Goal: Transaction & Acquisition: Purchase product/service

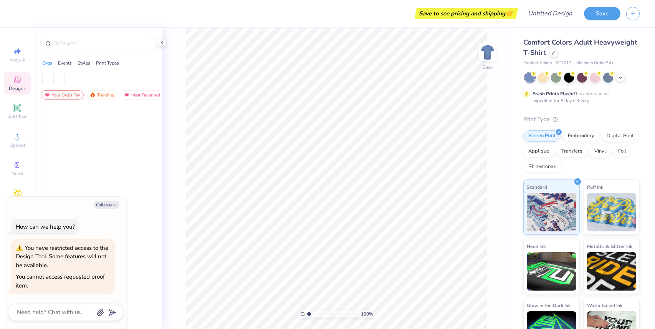
type textarea "x"
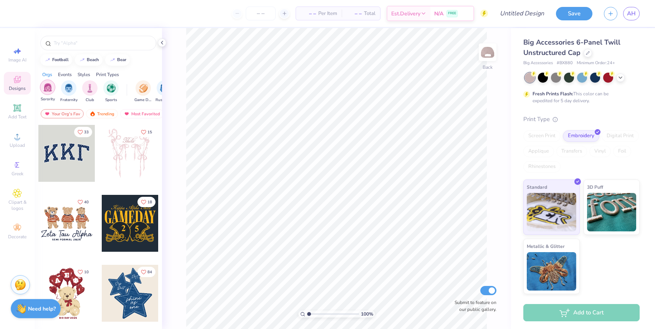
click at [46, 89] on img "filter for Sorority" at bounding box center [47, 87] width 9 height 9
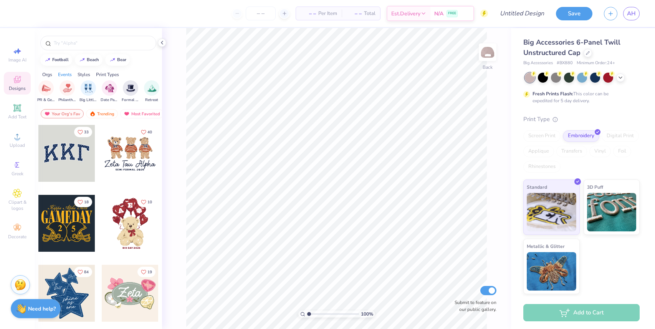
scroll to position [0, 170]
click at [140, 85] on img "filter for Retreat" at bounding box center [142, 87] width 9 height 9
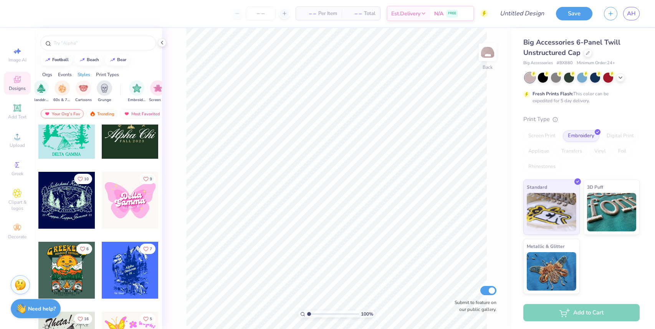
scroll to position [1878, 0]
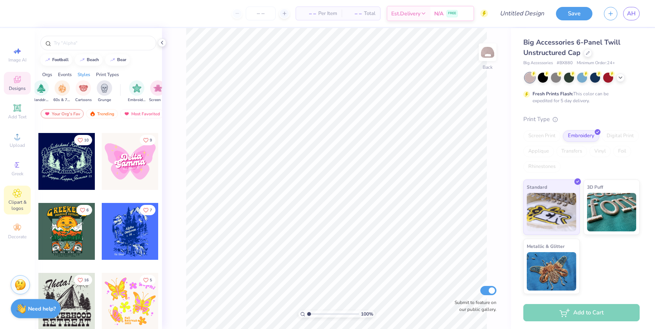
click at [18, 193] on icon at bounding box center [17, 193] width 4 height 4
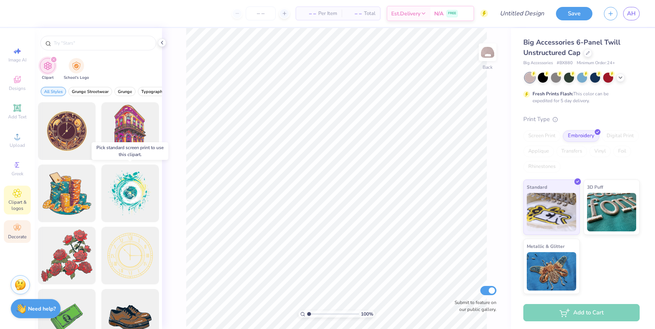
click at [22, 231] on div "Decorate" at bounding box center [17, 231] width 27 height 23
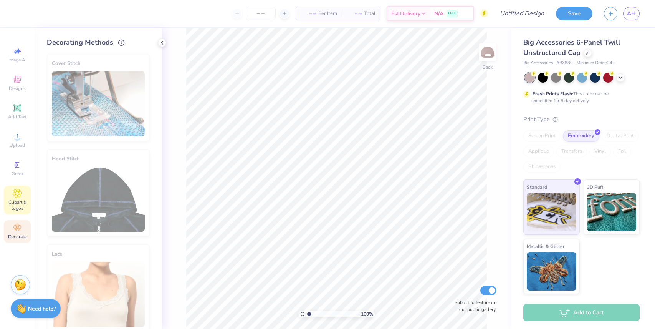
click at [18, 210] on span "Clipart & logos" at bounding box center [17, 205] width 27 height 12
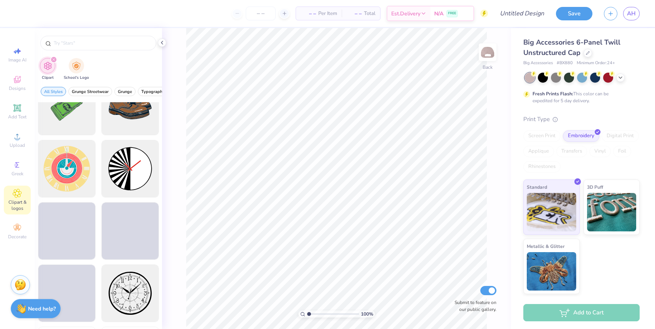
scroll to position [0, 0]
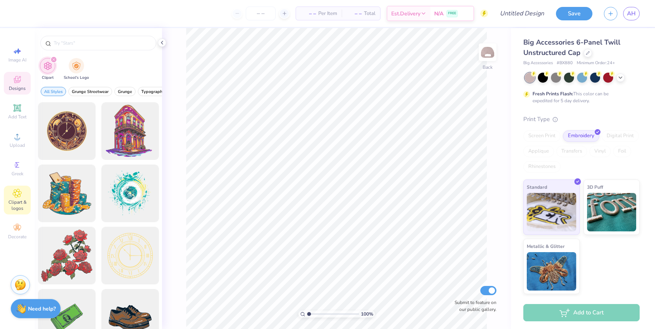
click at [9, 72] on div "Designs" at bounding box center [17, 83] width 27 height 23
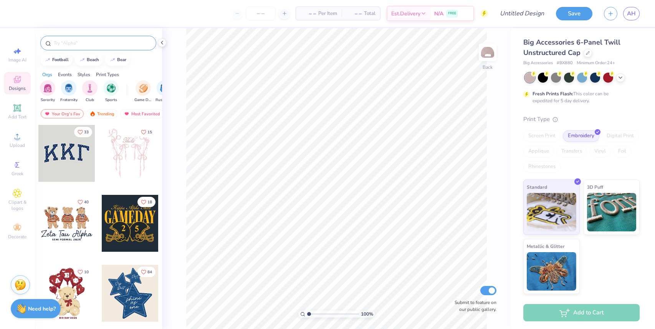
click at [82, 38] on div at bounding box center [98, 43] width 116 height 15
click at [79, 46] on input "text" at bounding box center [102, 43] width 98 height 8
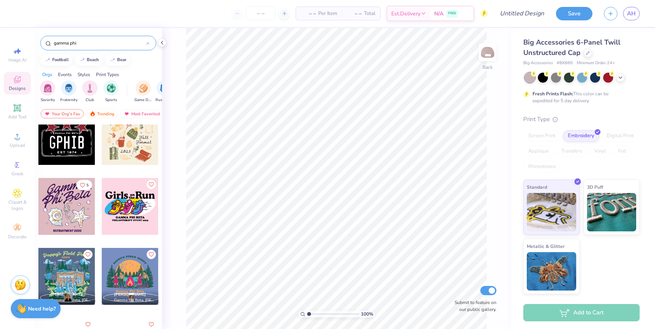
scroll to position [506, 0]
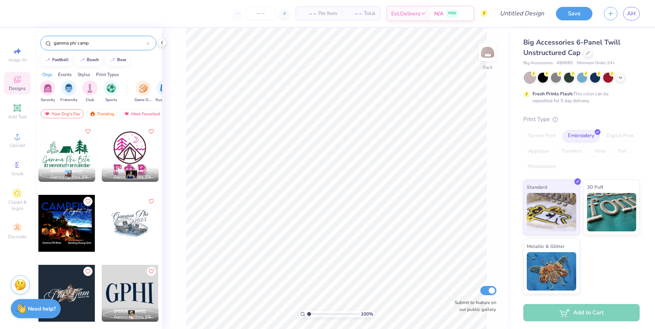
type input "gamma phi camp"
click at [135, 155] on div at bounding box center [130, 153] width 57 height 57
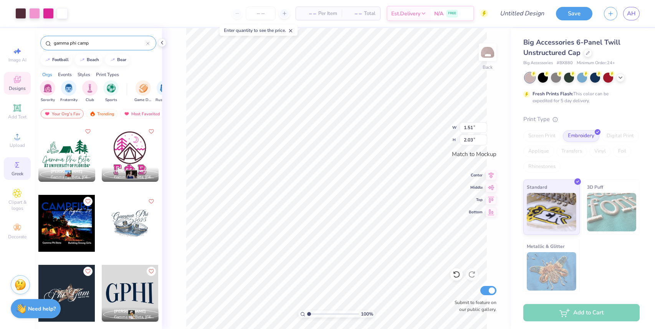
click at [21, 168] on icon at bounding box center [17, 164] width 9 height 9
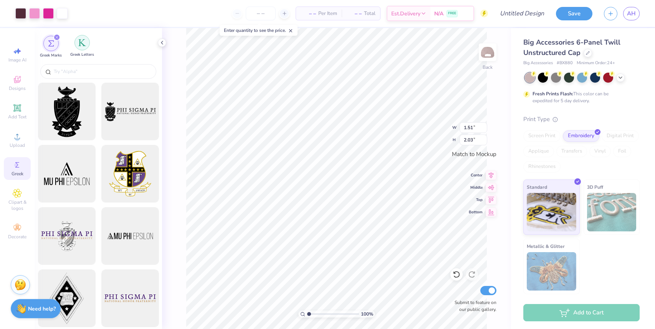
click at [76, 38] on div "filter for Greek Letters" at bounding box center [81, 42] width 15 height 15
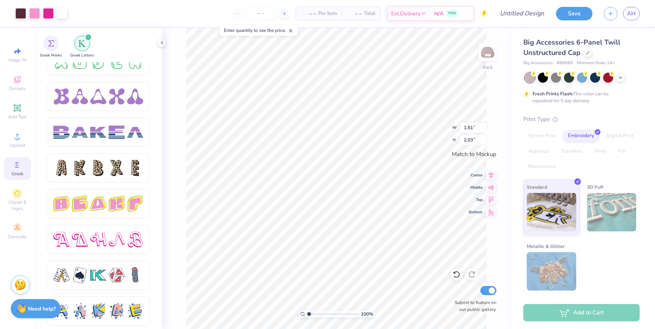
scroll to position [1159, 0]
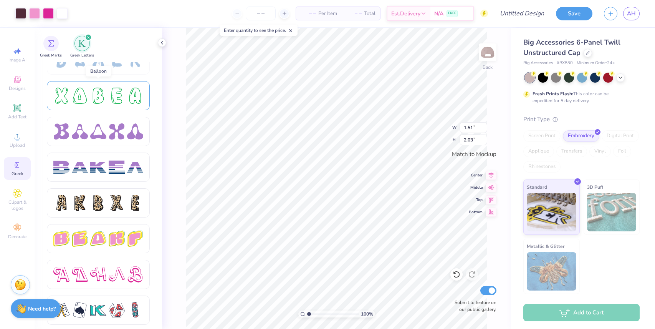
click at [97, 94] on div at bounding box center [98, 95] width 16 height 16
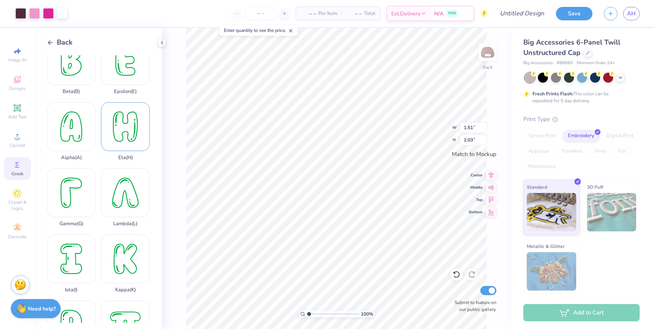
scroll to position [88, 0]
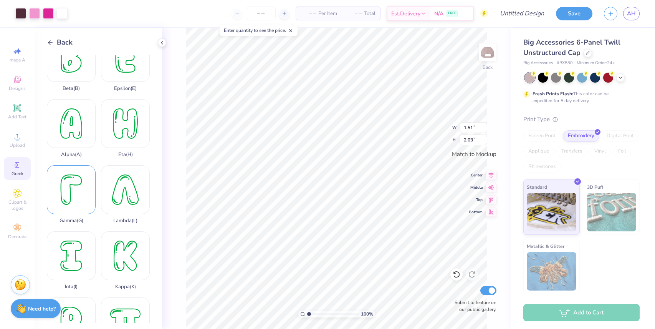
click at [65, 203] on div "Gamma ( G )" at bounding box center [71, 194] width 49 height 58
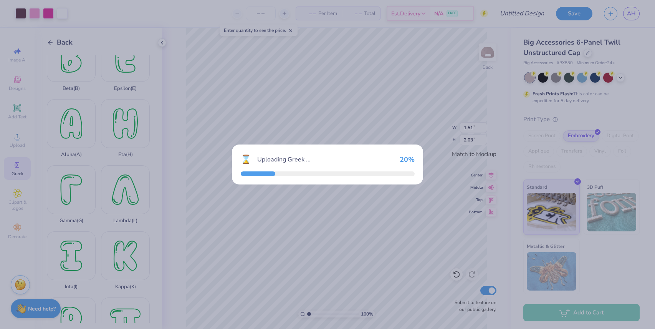
type input "1.77"
type input "2.50"
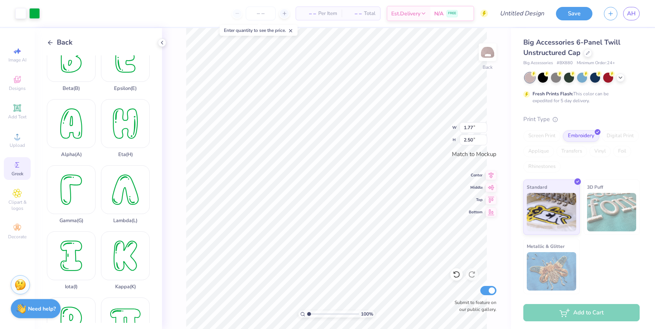
type input "0.88"
type input "1.25"
click at [52, 41] on icon at bounding box center [50, 42] width 7 height 7
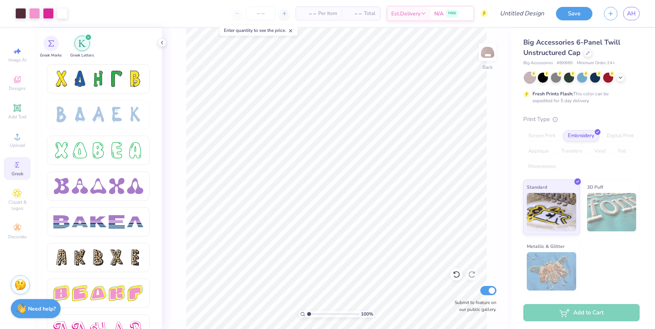
scroll to position [1099, 0]
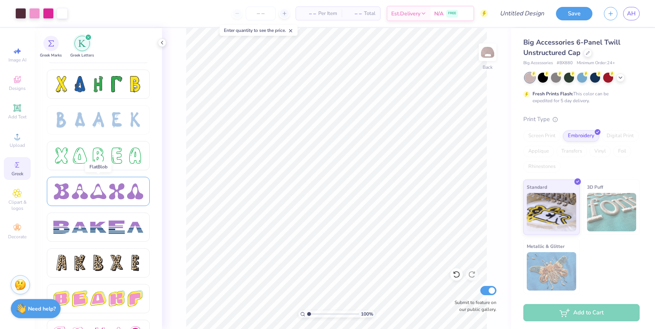
click at [100, 190] on div at bounding box center [98, 191] width 16 height 16
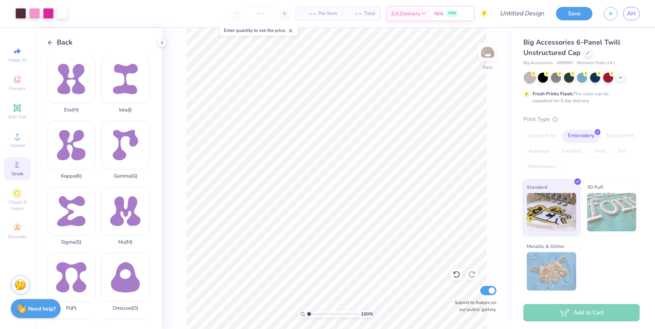
scroll to position [198, 0]
click at [119, 146] on div "Gamma ( G )" at bounding box center [125, 150] width 49 height 58
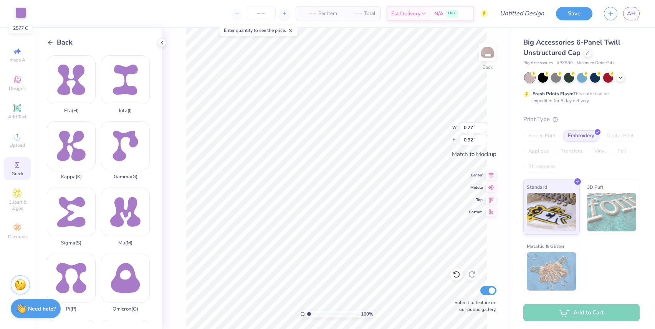
click at [18, 10] on div at bounding box center [20, 12] width 11 height 11
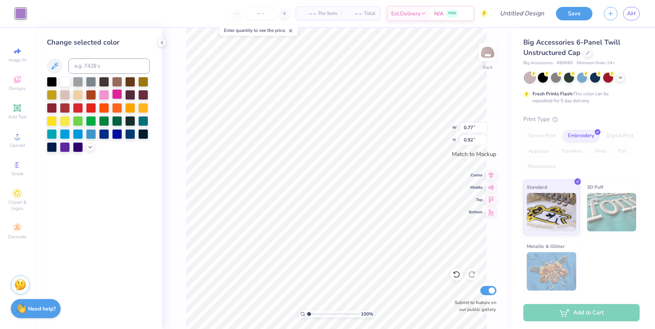
click at [116, 94] on div at bounding box center [117, 94] width 10 height 10
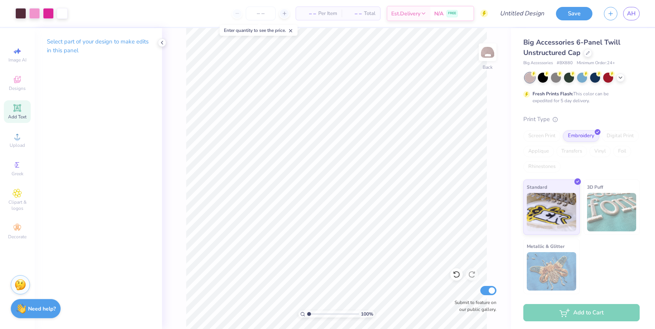
click at [17, 120] on div "Add Text" at bounding box center [17, 111] width 27 height 23
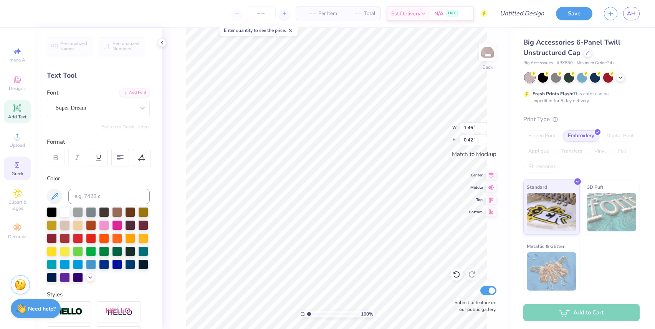
click at [19, 165] on icon at bounding box center [17, 164] width 9 height 9
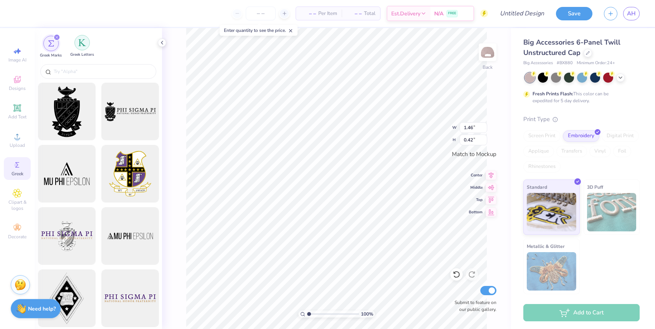
click at [80, 42] on img "filter for Greek Letters" at bounding box center [82, 43] width 8 height 8
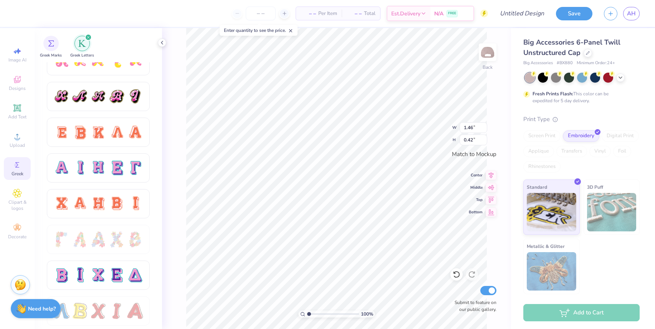
scroll to position [444, 0]
click at [92, 201] on div at bounding box center [98, 204] width 16 height 16
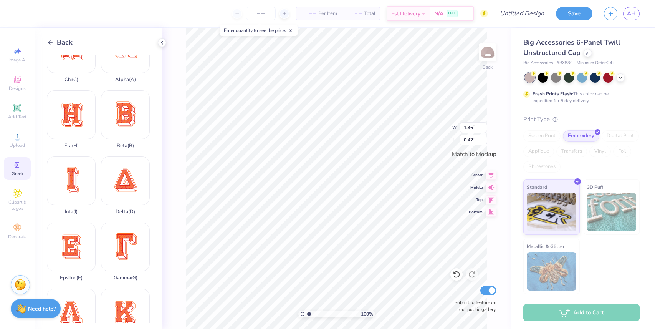
scroll to position [31, 0]
click at [121, 241] on div "Gamma ( G )" at bounding box center [125, 251] width 49 height 58
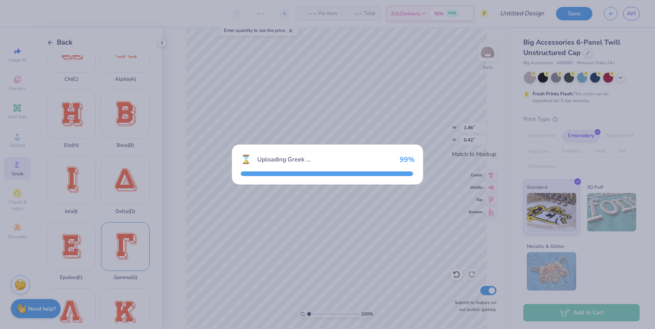
type input "1.93"
type input "2.50"
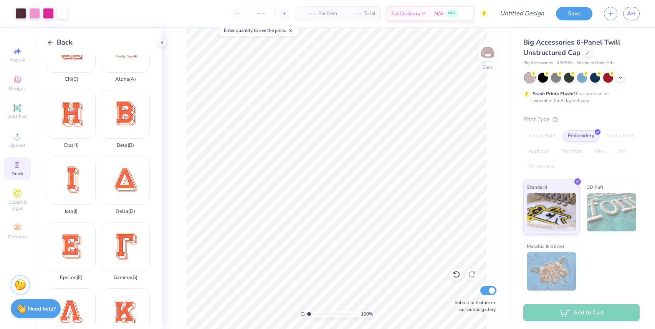
click at [51, 38] on div "Back" at bounding box center [60, 42] width 26 height 10
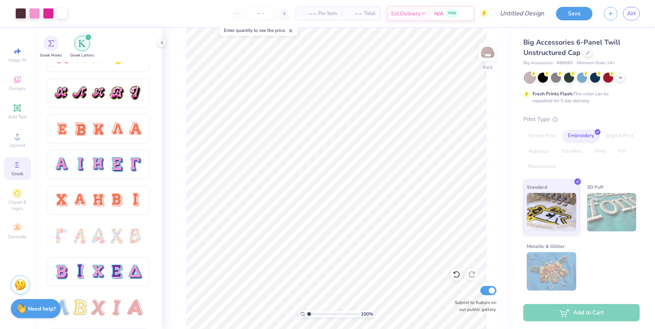
scroll to position [449, 0]
click at [111, 237] on div at bounding box center [117, 235] width 16 height 16
click at [102, 305] on div at bounding box center [98, 306] width 16 height 16
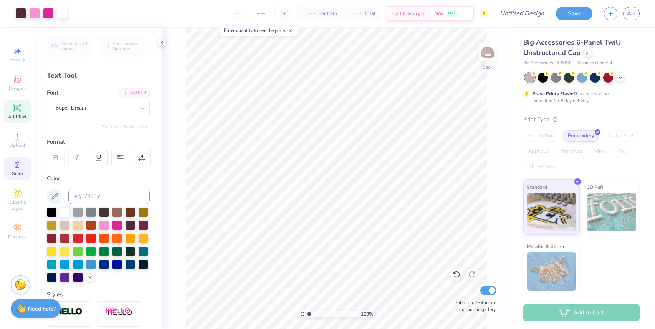
click at [21, 164] on icon at bounding box center [17, 164] width 9 height 9
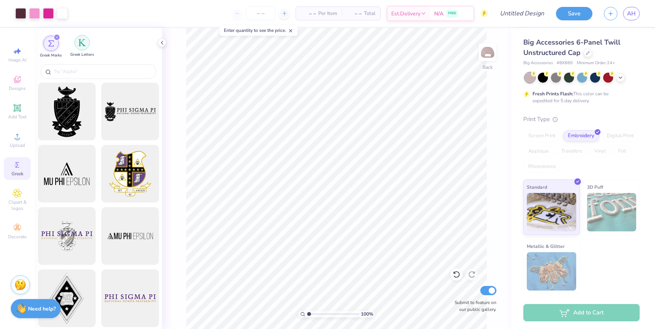
click at [83, 47] on div "filter for Greek Letters" at bounding box center [81, 42] width 15 height 15
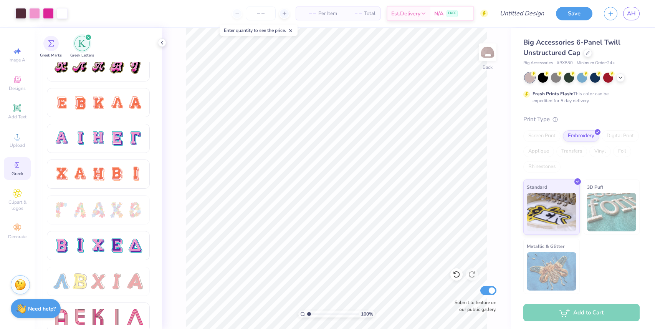
scroll to position [479, 0]
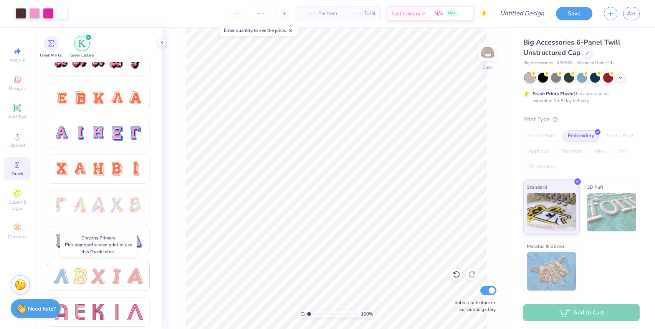
click at [122, 273] on div at bounding box center [117, 276] width 16 height 16
click at [89, 270] on div at bounding box center [98, 276] width 90 height 16
click at [579, 133] on div "Embroidery" at bounding box center [581, 135] width 36 height 12
click at [105, 197] on div at bounding box center [98, 204] width 16 height 16
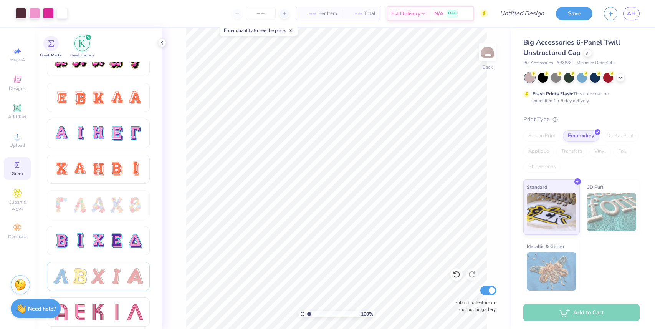
click at [126, 271] on div at bounding box center [98, 276] width 90 height 16
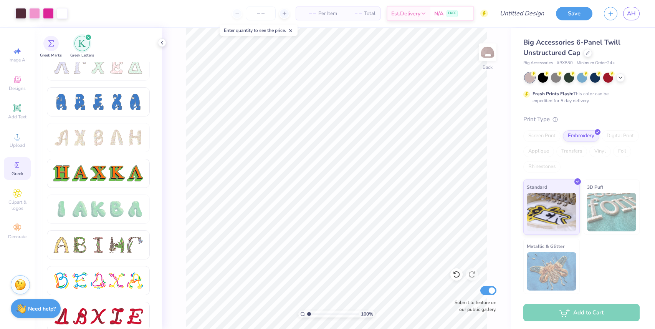
scroll to position [762, 0]
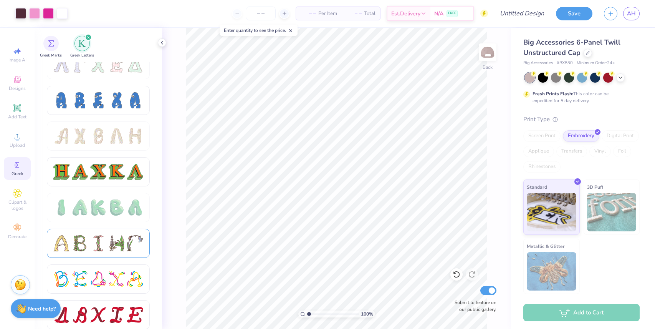
click at [109, 243] on div at bounding box center [117, 243] width 16 height 16
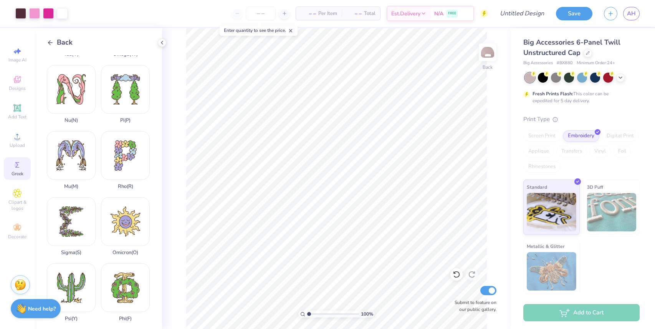
scroll to position [391, 0]
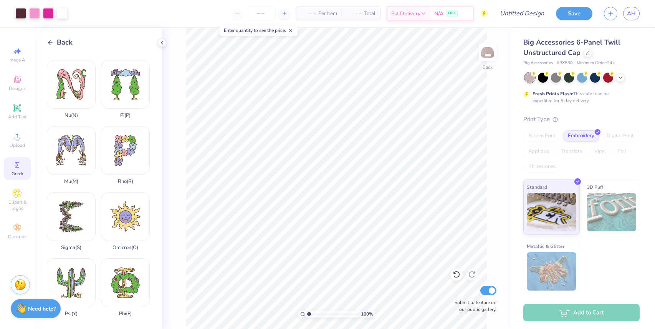
click at [51, 42] on icon at bounding box center [50, 42] width 7 height 7
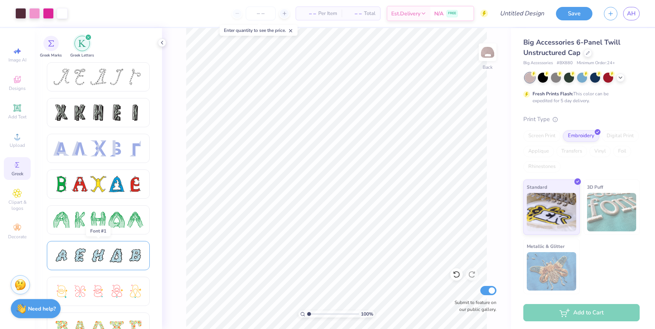
click at [130, 258] on div at bounding box center [135, 255] width 16 height 16
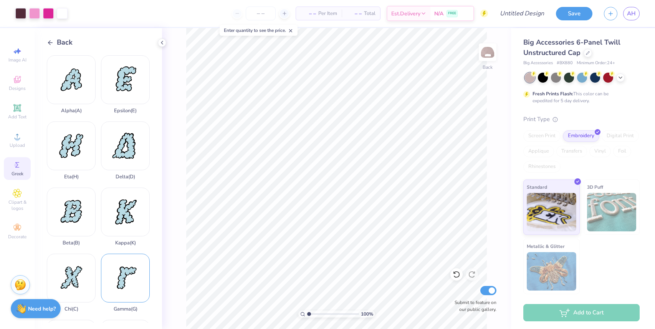
click at [134, 276] on div "Gamma ( G )" at bounding box center [125, 282] width 49 height 58
click at [50, 38] on div "Back" at bounding box center [60, 42] width 26 height 10
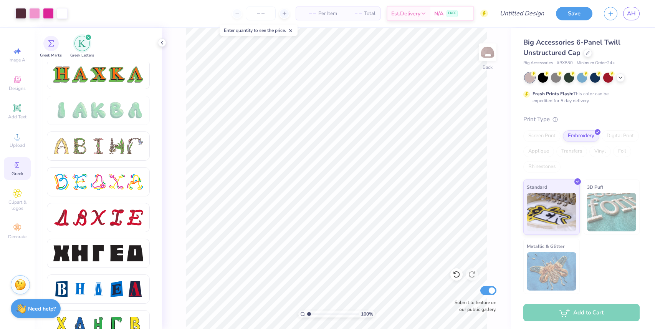
scroll to position [888, 0]
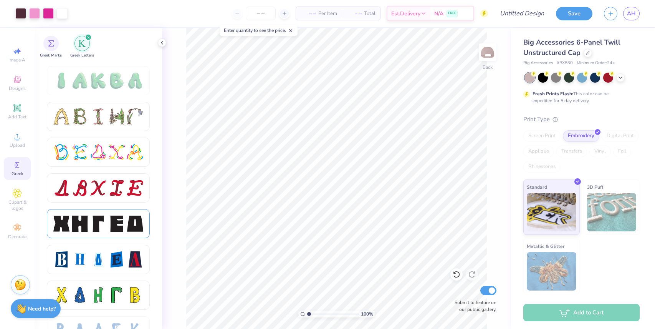
click at [110, 219] on div at bounding box center [117, 223] width 16 height 16
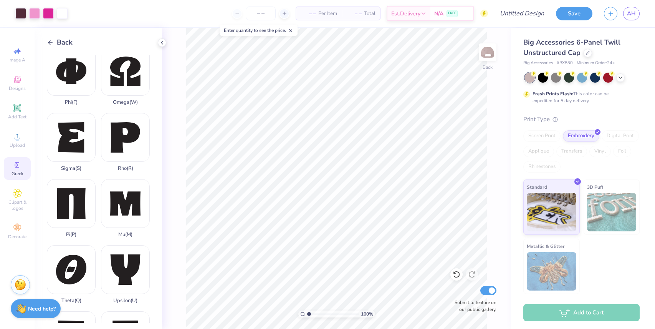
scroll to position [468, 0]
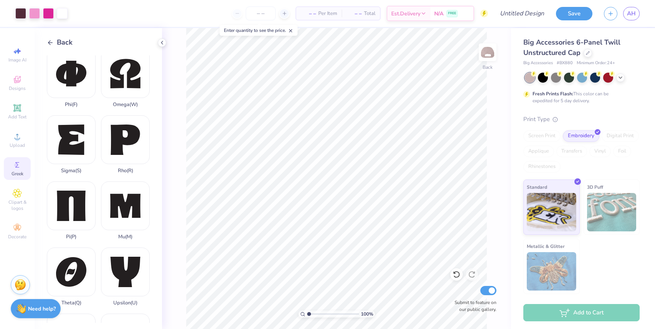
click at [53, 40] on icon at bounding box center [50, 42] width 7 height 7
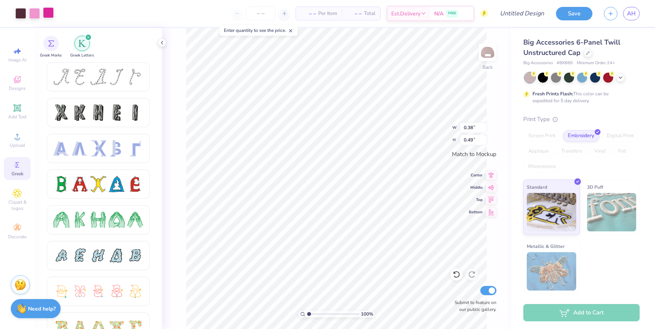
click at [51, 11] on div at bounding box center [48, 12] width 11 height 11
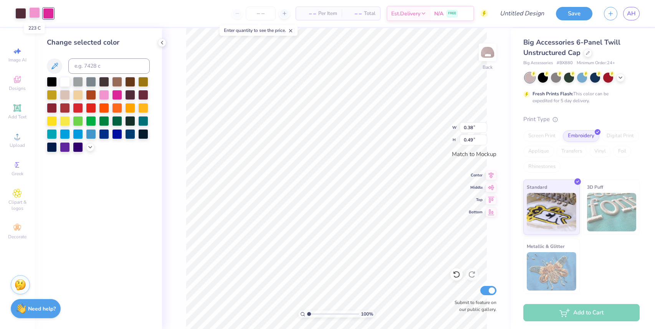
click at [35, 15] on div at bounding box center [34, 12] width 11 height 11
click at [67, 80] on div at bounding box center [65, 81] width 10 height 10
click at [20, 15] on div at bounding box center [20, 12] width 11 height 11
click at [64, 79] on div at bounding box center [65, 81] width 10 height 10
drag, startPoint x: 306, startPoint y: 312, endPoint x: 323, endPoint y: 312, distance: 16.9
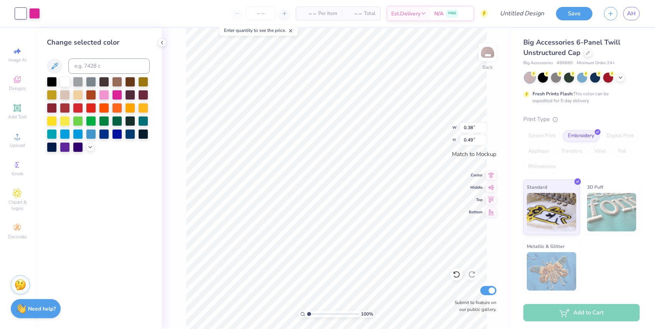
click at [323, 312] on div "100 %" at bounding box center [336, 313] width 77 height 7
drag, startPoint x: 309, startPoint y: 312, endPoint x: 322, endPoint y: 312, distance: 13.0
click at [322, 312] on input "range" at bounding box center [333, 313] width 52 height 7
click at [116, 93] on div at bounding box center [117, 94] width 10 height 10
click at [163, 43] on icon at bounding box center [162, 43] width 6 height 6
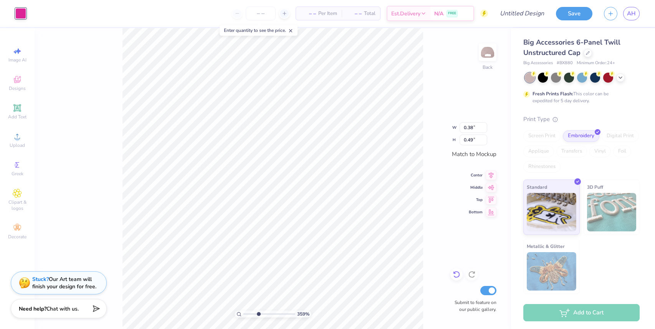
click at [457, 272] on icon at bounding box center [456, 274] width 7 height 7
click at [21, 14] on div at bounding box center [20, 12] width 11 height 11
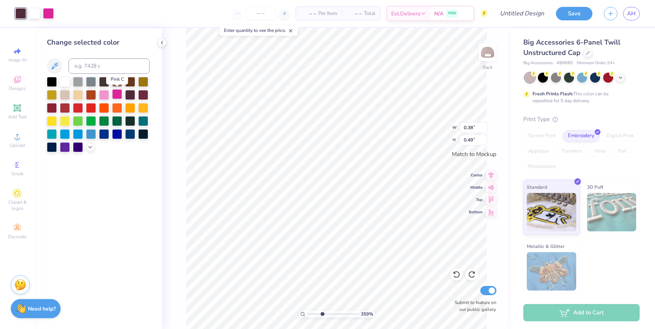
click at [115, 94] on div at bounding box center [117, 94] width 10 height 10
drag, startPoint x: 322, startPoint y: 311, endPoint x: 309, endPoint y: 312, distance: 12.7
type input "1.07"
click at [309, 312] on input "range" at bounding box center [333, 313] width 52 height 7
click at [623, 76] on icon at bounding box center [620, 77] width 6 height 6
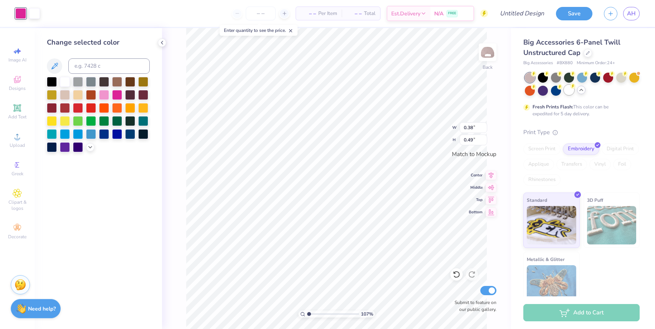
click at [568, 89] on div at bounding box center [569, 90] width 10 height 10
click at [459, 274] on icon at bounding box center [456, 274] width 8 height 8
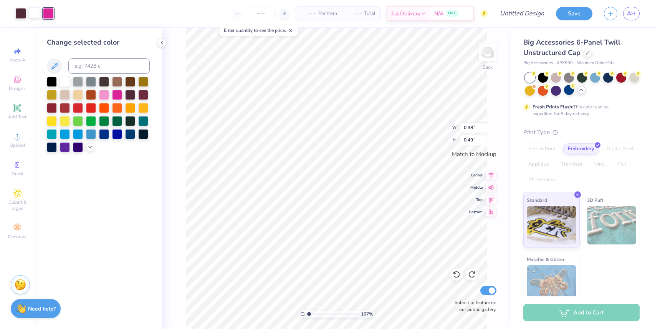
click at [32, 16] on div at bounding box center [34, 12] width 11 height 11
click at [18, 12] on div at bounding box center [20, 12] width 11 height 11
click at [104, 93] on div at bounding box center [104, 94] width 10 height 10
type input "0.50"
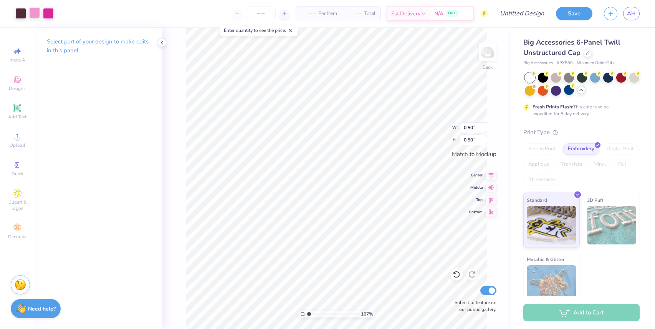
click at [32, 14] on div at bounding box center [34, 12] width 11 height 11
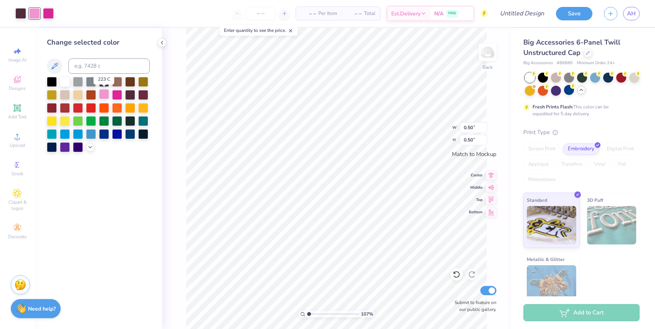
click at [103, 96] on div at bounding box center [104, 94] width 10 height 10
click at [13, 13] on div "Art colors" at bounding box center [27, 13] width 54 height 27
click at [66, 78] on div at bounding box center [65, 81] width 10 height 10
click at [14, 14] on div "Art colors" at bounding box center [27, 13] width 54 height 27
click at [18, 13] on div at bounding box center [20, 12] width 11 height 11
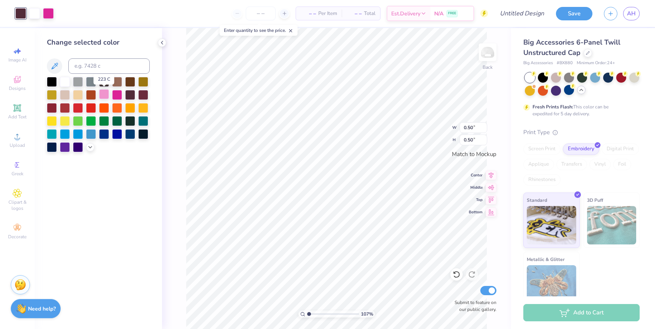
click at [107, 94] on div at bounding box center [104, 94] width 10 height 10
type input "0.38"
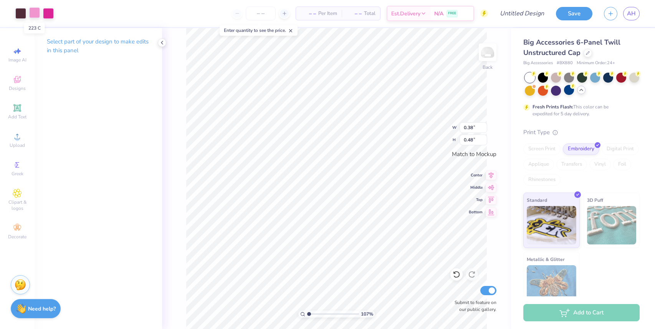
click at [31, 12] on div at bounding box center [34, 12] width 11 height 11
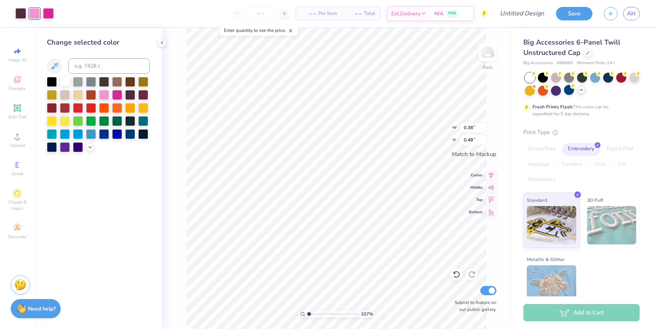
click at [65, 84] on div at bounding box center [65, 81] width 10 height 10
click at [18, 11] on div at bounding box center [20, 12] width 11 height 11
click at [105, 94] on div at bounding box center [104, 94] width 10 height 10
type input "0.49"
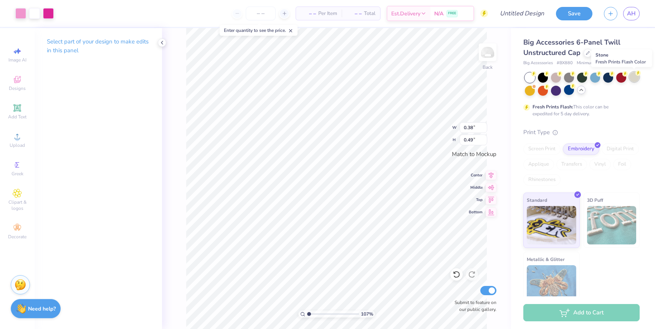
click at [630, 77] on div at bounding box center [634, 77] width 10 height 10
click at [543, 81] on div at bounding box center [543, 77] width 10 height 10
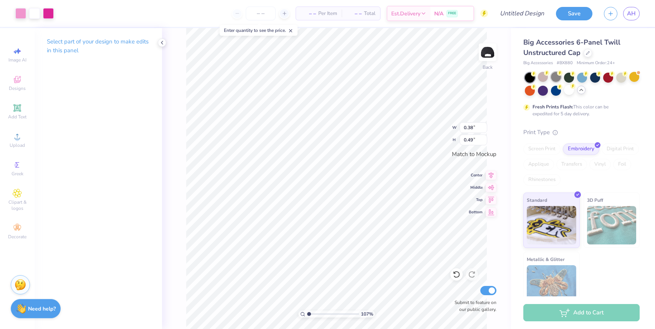
click at [556, 78] on div at bounding box center [556, 77] width 10 height 10
click at [527, 80] on div at bounding box center [530, 78] width 10 height 10
click at [554, 76] on div at bounding box center [556, 77] width 10 height 10
click at [568, 89] on div at bounding box center [569, 90] width 10 height 10
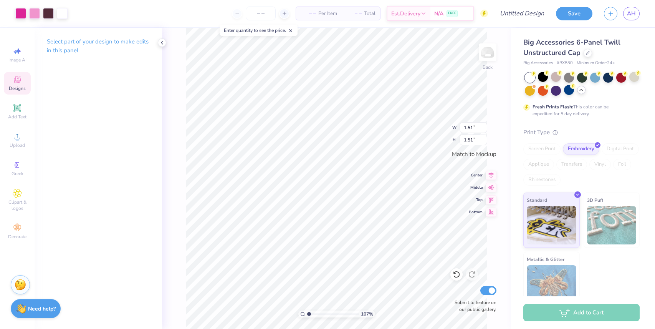
click at [313, 15] on span "– –" at bounding box center [307, 14] width 15 height 8
click at [265, 15] on input "number" at bounding box center [261, 14] width 30 height 14
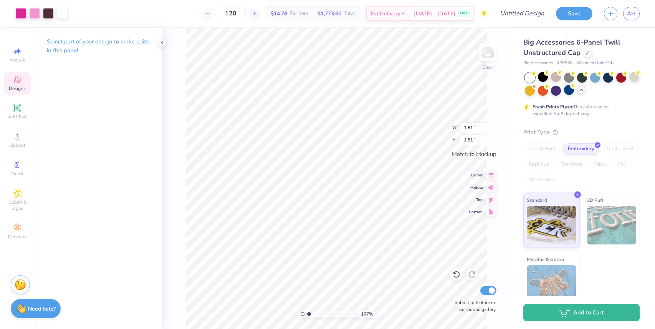
type input "120"
type input "0.38"
type input "0.48"
type input "0.52"
type input "0.66"
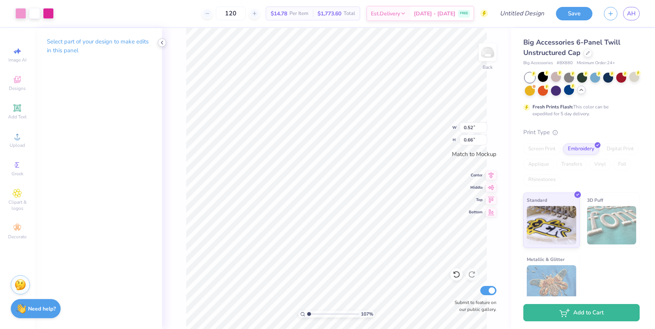
click at [159, 41] on icon at bounding box center [162, 43] width 6 height 6
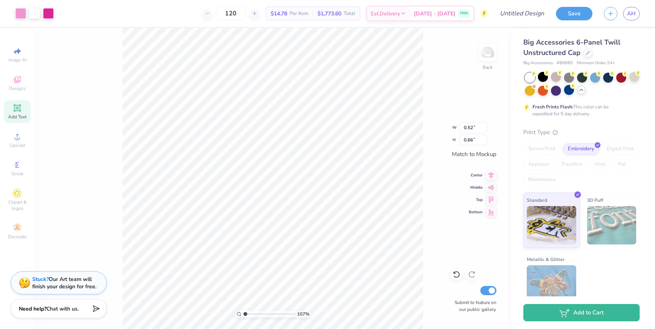
click at [15, 117] on span "Add Text" at bounding box center [17, 117] width 18 height 6
type input "1.46"
type input "0.42"
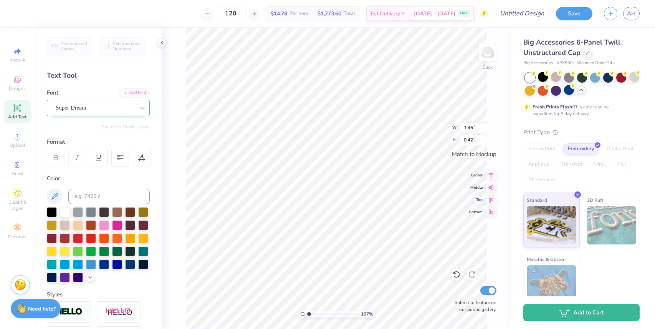
click at [86, 107] on div "Super Dream" at bounding box center [95, 108] width 81 height 12
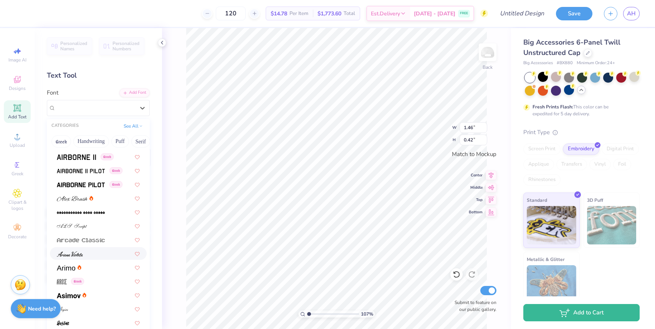
scroll to position [185, 0]
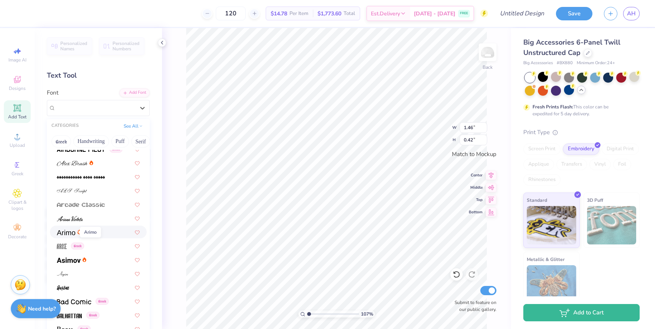
click at [65, 233] on img at bounding box center [66, 231] width 18 height 5
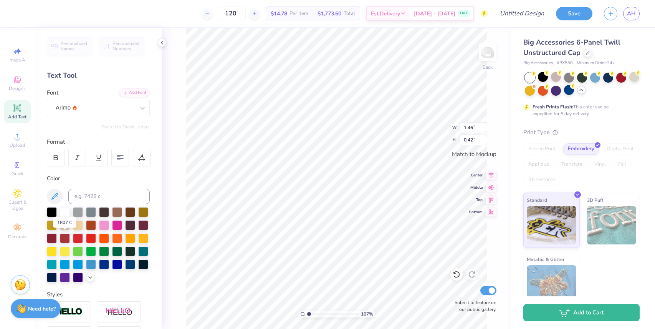
type input "1.51"
type input "0.41"
click at [51, 211] on div at bounding box center [52, 211] width 10 height 10
type textarea "T"
click at [284, 175] on ul "Cut Copy Paste Remove Background Duplicate Select All Delete Group Ungroup Brin…" at bounding box center [314, 229] width 60 height 195
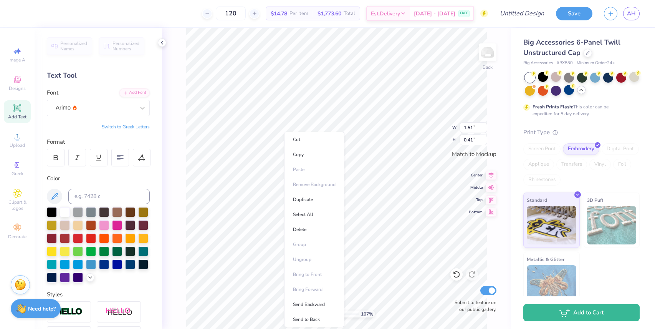
type input "0.34"
paste textarea "G"
type textarea "T"
type textarea "G P B"
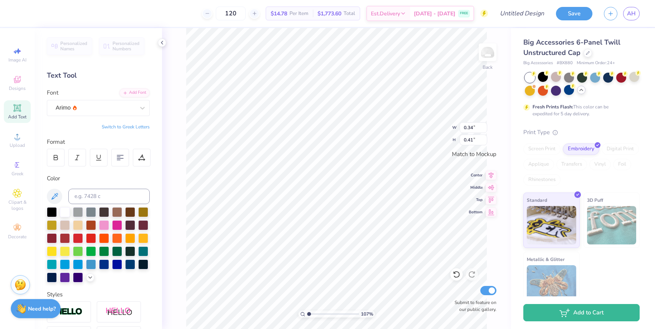
scroll to position [0, 0]
type input "0.52"
type input "0.66"
click at [117, 221] on div at bounding box center [117, 224] width 10 height 10
click at [84, 111] on div "Arimo" at bounding box center [95, 108] width 81 height 12
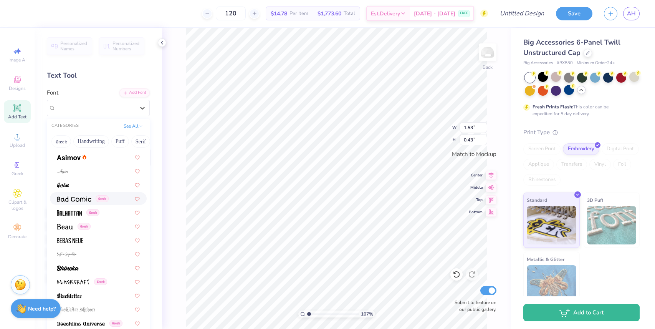
scroll to position [301, 0]
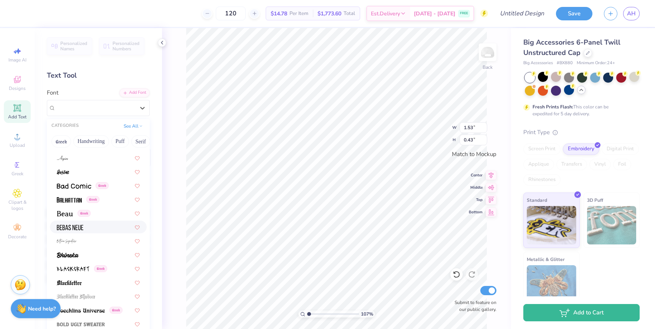
click at [99, 232] on div at bounding box center [98, 226] width 97 height 13
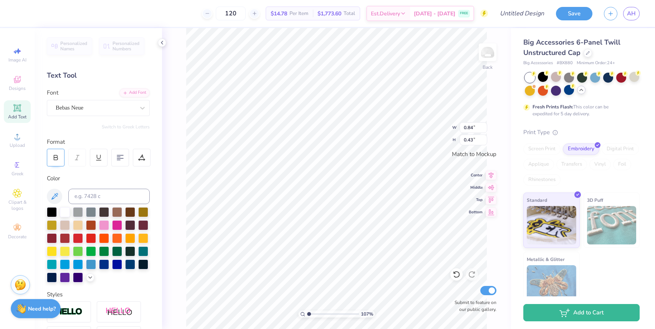
click at [56, 161] on div at bounding box center [56, 158] width 18 height 18
type input "1.19"
type input "0.60"
type input "1.62"
type input "0.81"
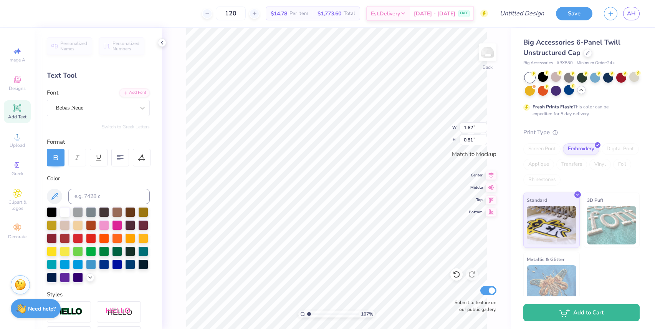
type input "1.51"
click at [130, 210] on div at bounding box center [130, 211] width 10 height 10
click at [127, 226] on div at bounding box center [130, 224] width 10 height 10
click at [490, 210] on icon at bounding box center [490, 210] width 11 height 9
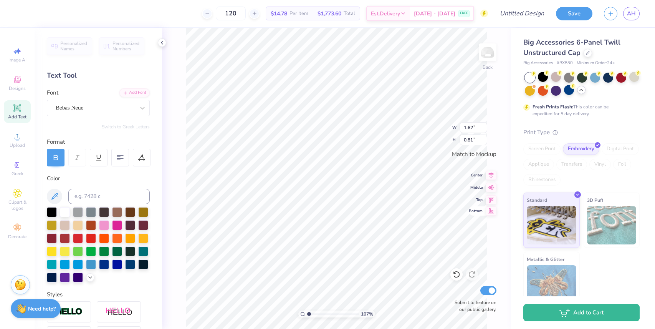
click at [488, 210] on icon at bounding box center [490, 210] width 11 height 9
click at [493, 197] on icon at bounding box center [490, 198] width 11 height 9
click at [117, 222] on div at bounding box center [117, 224] width 10 height 10
click at [130, 221] on div at bounding box center [130, 224] width 10 height 10
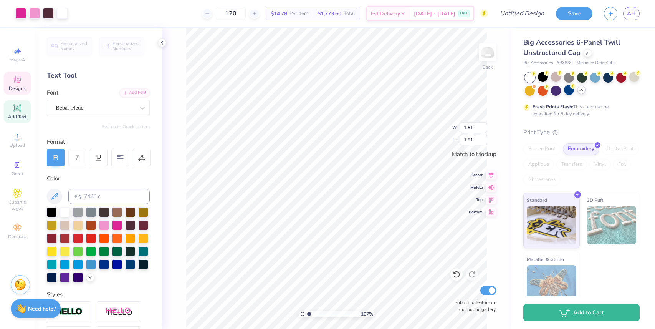
type input "1.62"
type input "0.81"
type input "1.64"
type input "0.82"
type input "1.78"
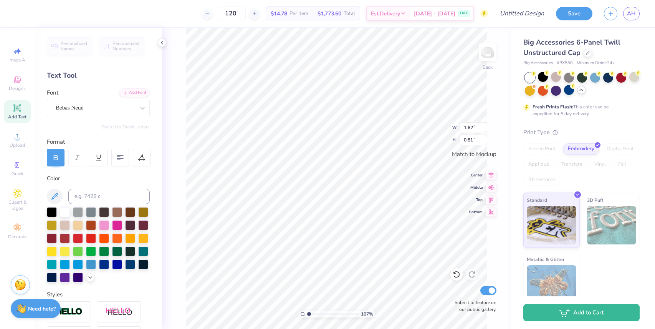
type input "0.89"
type input "1.64"
type input "0.82"
click at [117, 228] on div at bounding box center [117, 224] width 10 height 10
click at [100, 100] on div "Bebas Neue" at bounding box center [98, 108] width 103 height 16
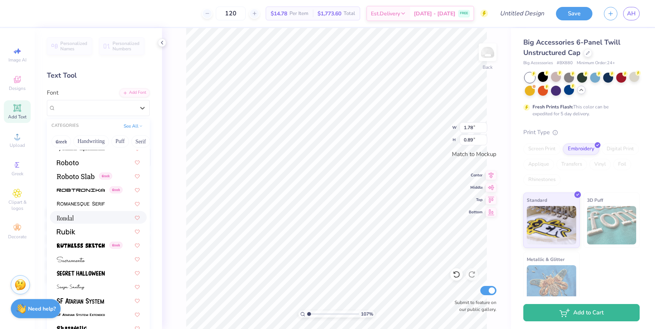
scroll to position [3461, 0]
click at [81, 228] on div at bounding box center [98, 230] width 83 height 8
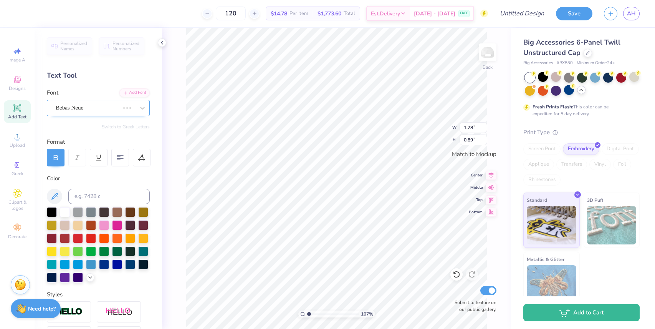
click at [89, 103] on div at bounding box center [88, 107] width 64 height 10
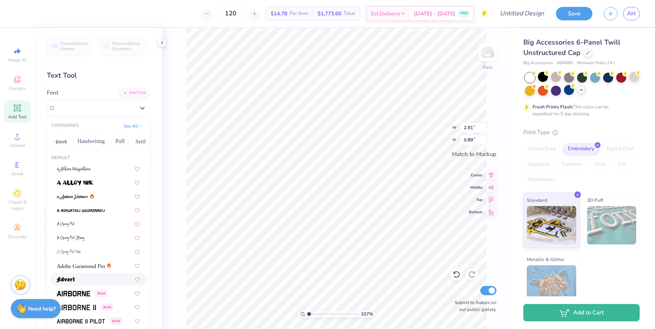
type input "2.91"
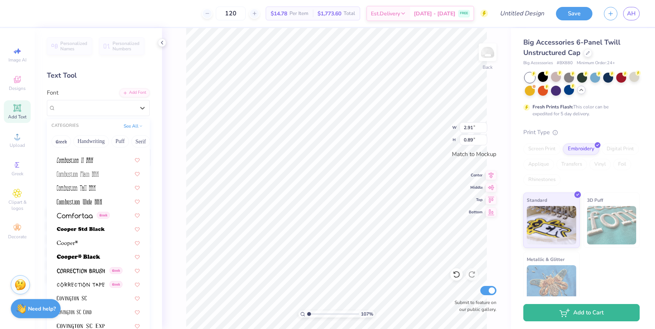
scroll to position [1089, 0]
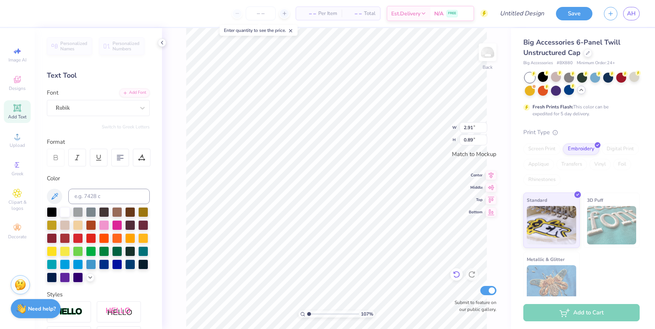
click at [458, 275] on icon at bounding box center [456, 274] width 8 height 8
type input "1.78"
click at [122, 108] on div "Bebas Neue" at bounding box center [95, 108] width 81 height 12
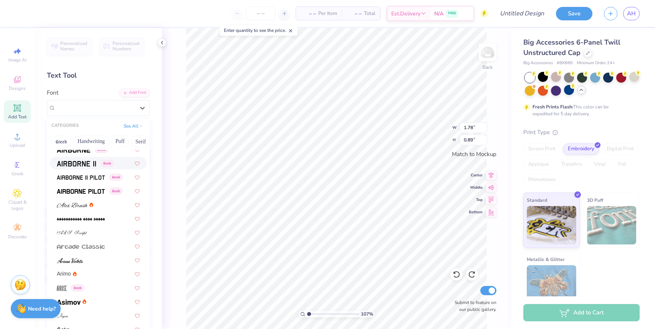
scroll to position [145, 0]
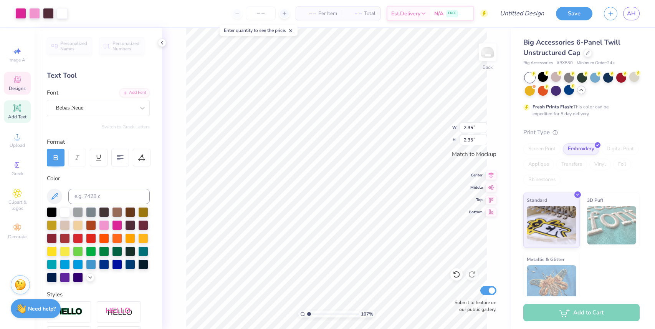
type input "2.35"
click at [489, 50] on img at bounding box center [487, 52] width 31 height 31
click at [21, 113] on div "Add Text" at bounding box center [17, 111] width 27 height 23
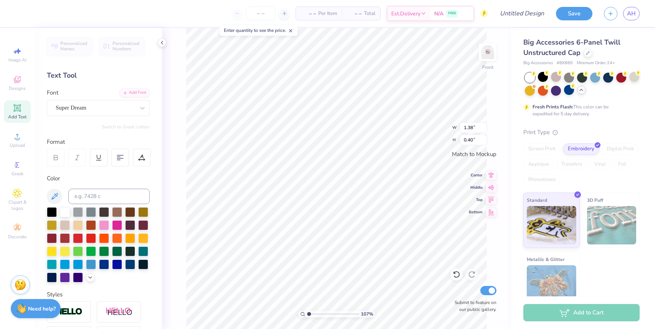
type textarea "T"
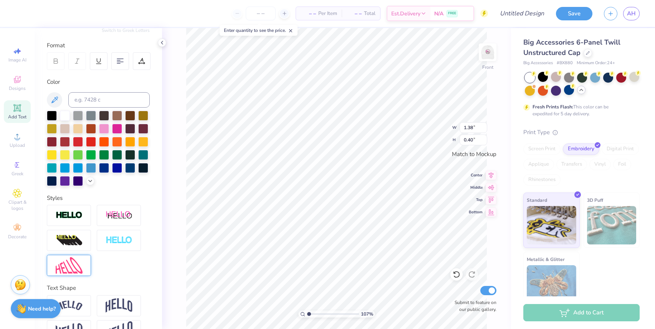
scroll to position [117, 0]
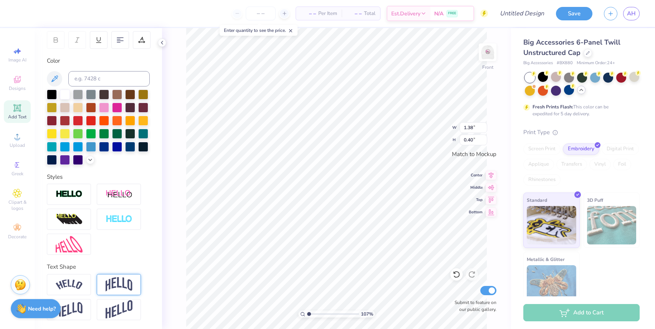
type textarea "Gamma Phi"
click at [105, 277] on div at bounding box center [119, 284] width 44 height 21
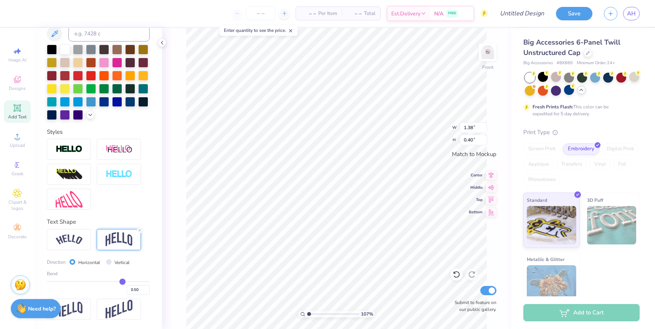
type input "0.47"
type input "0.46"
type input "0.44"
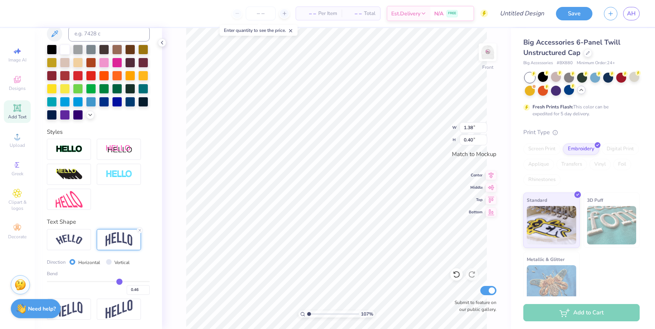
type input "0.44"
type input "0.41"
type input "0.38"
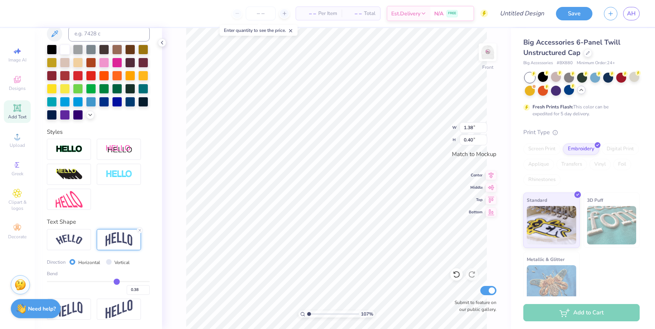
type input "0.36"
type input "0.34"
type input "0.32"
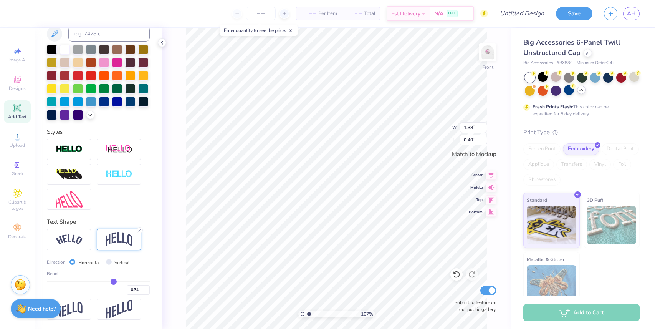
type input "0.32"
type input "0.31"
type input "0.3"
type input "0.30"
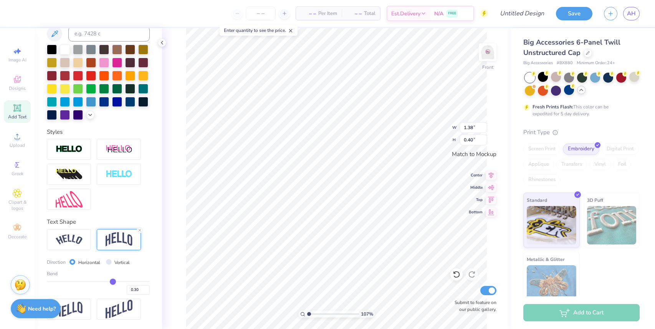
type input "0.28"
type input "0.27"
type input "0.26"
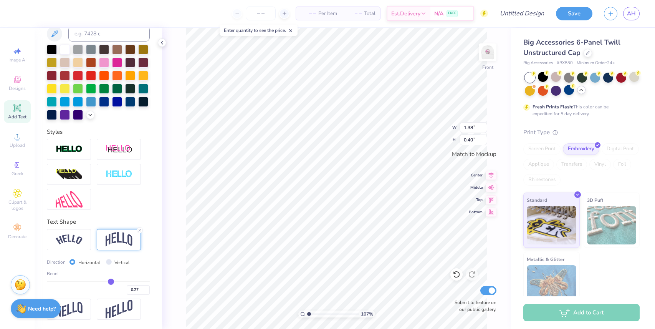
type input "0.26"
type input "0.25"
type input "0.23"
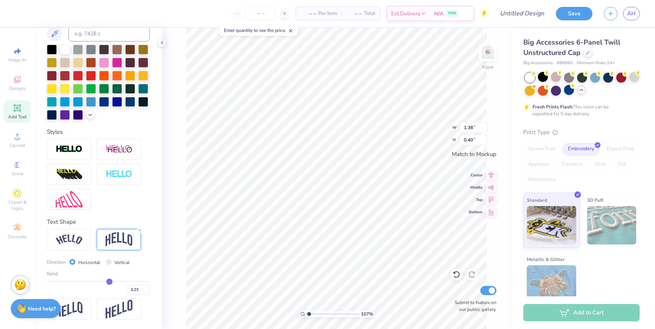
type input "0.21"
type input "0.2"
type input "0.20"
type input "0.18"
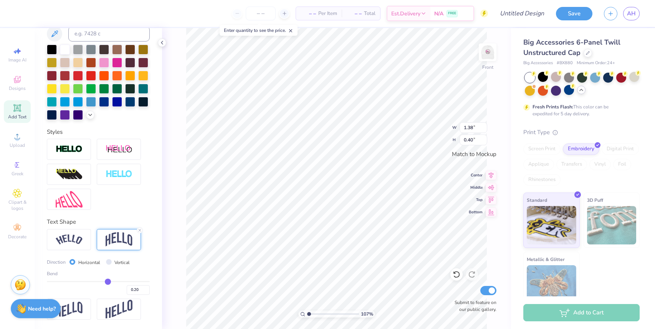
type input "0.18"
type input "0.16"
type input "0.14"
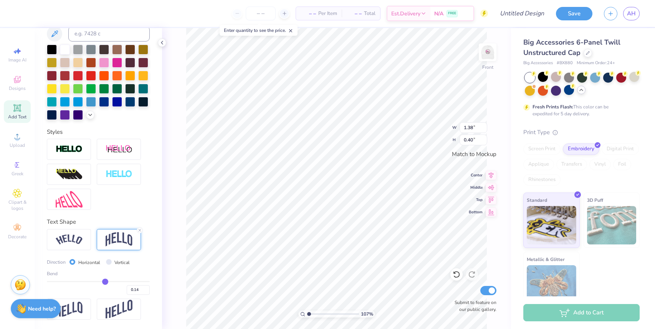
type input "0.13"
type input "0.12"
type input "0.11"
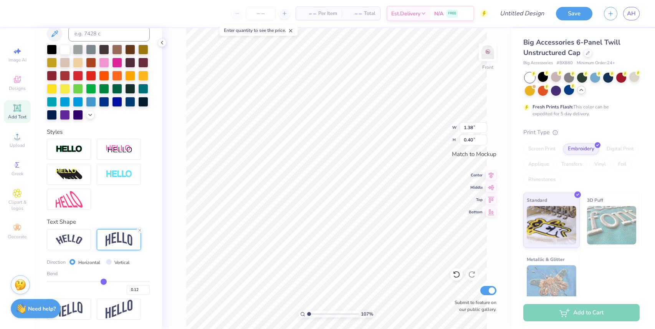
type input "0.11"
drag, startPoint x: 121, startPoint y: 279, endPoint x: 104, endPoint y: 279, distance: 16.9
click at [104, 281] on input "range" at bounding box center [98, 281] width 103 height 1
type input "0.06"
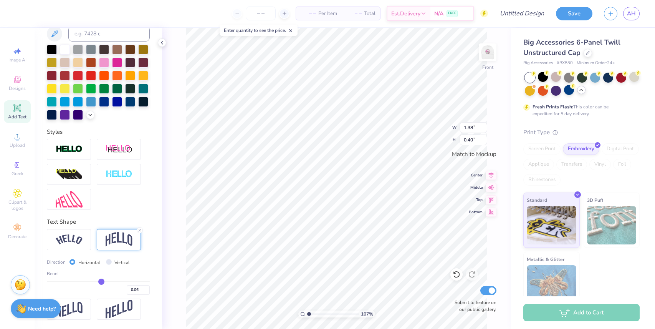
type input "0.08"
type input "0.1"
type input "0.10"
type input "0.12"
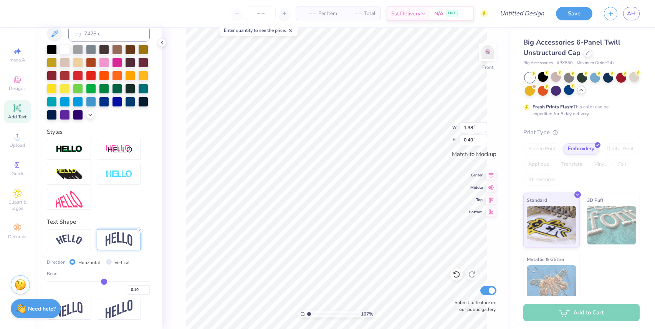
type input "0.12"
type input "0.15"
type input "0.18"
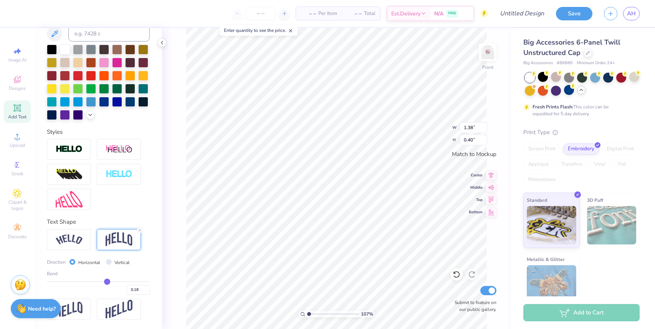
type input "0.2"
type input "0.20"
type input "0.21"
type input "0.22"
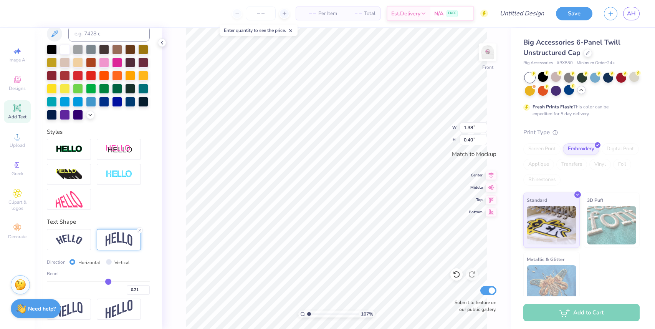
type input "0.22"
type input "0.23"
type input "0.24"
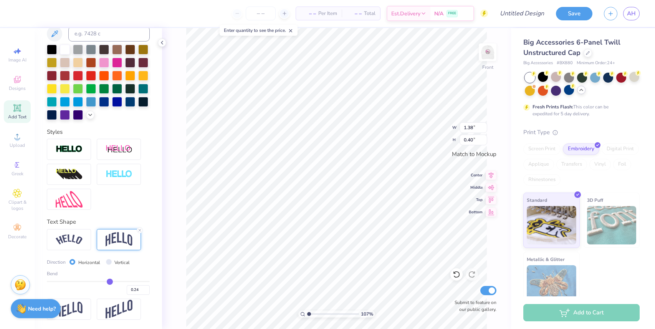
type input "0.25"
type input "0.26"
type input "0.27"
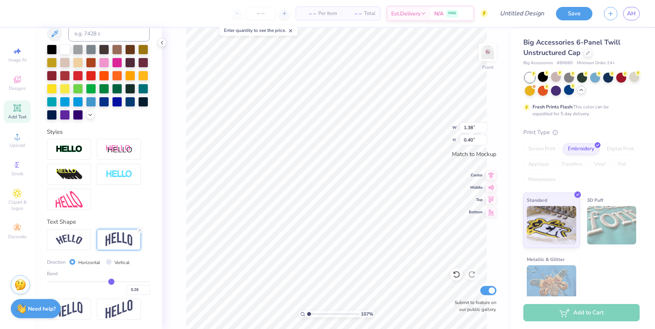
type input "0.27"
type input "0.28"
type input "0.29"
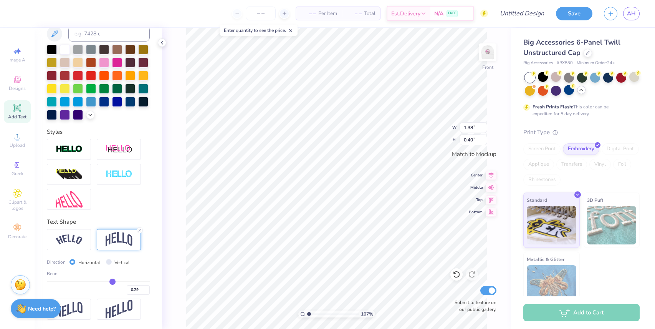
type input "0.3"
type input "0.30"
type input "0.31"
type input "0.32"
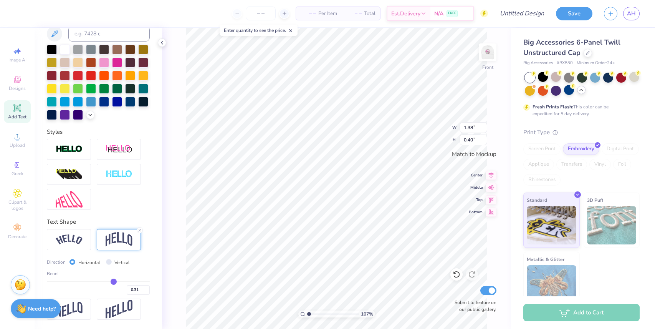
type input "0.32"
type input "0.31"
drag, startPoint x: 101, startPoint y: 279, endPoint x: 111, endPoint y: 280, distance: 10.4
click at [112, 281] on input "range" at bounding box center [98, 281] width 103 height 1
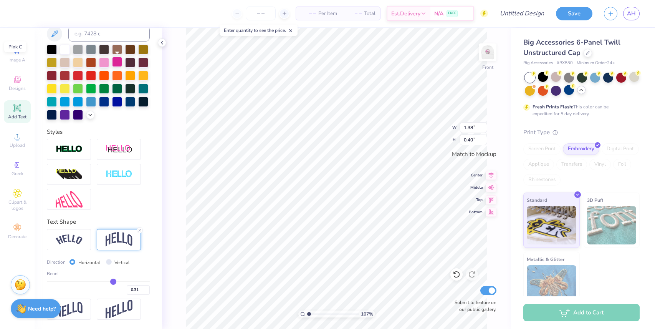
click at [117, 62] on div at bounding box center [117, 62] width 10 height 10
type input "0.28"
type input "0.29"
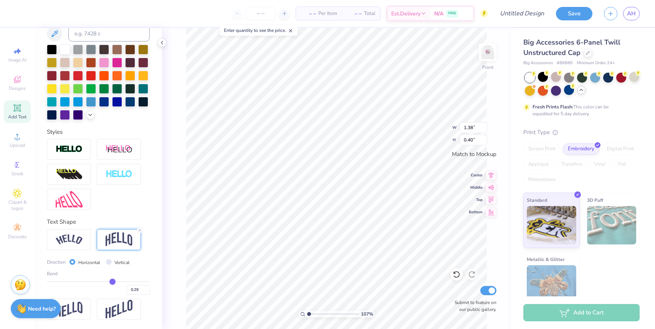
type input "0.31"
type input "0.34"
type input "0.37"
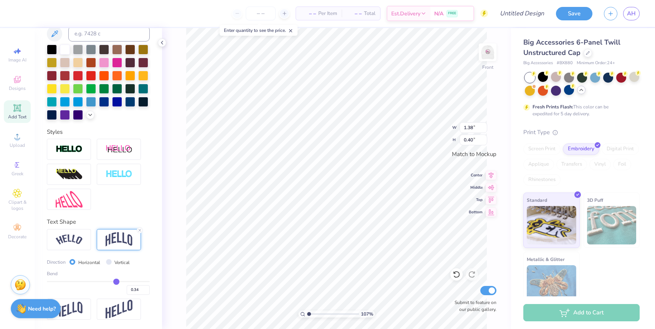
type input "0.37"
type input "0.41"
type input "0.43"
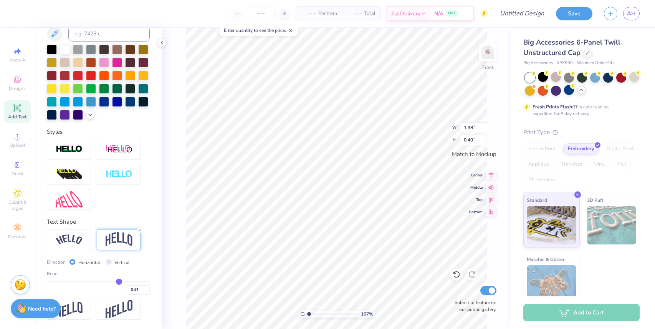
type input "0.45"
type input "0.47"
type input "0.48"
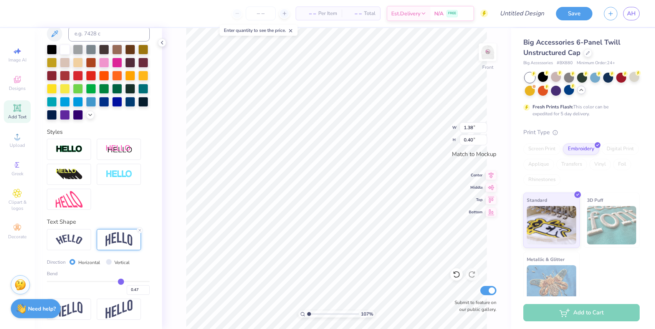
type input "0.48"
type input "0.49"
type input "0.5"
type input "0.50"
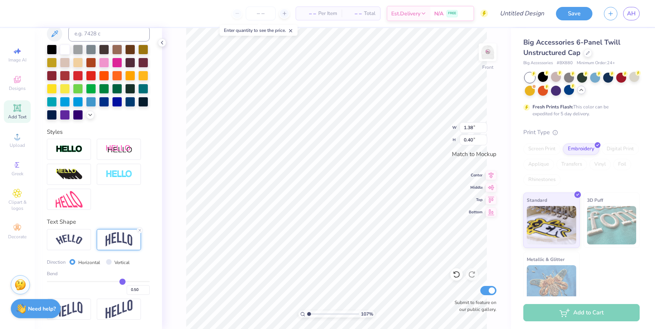
type input "0.51"
type input "0.52"
type input "0.53"
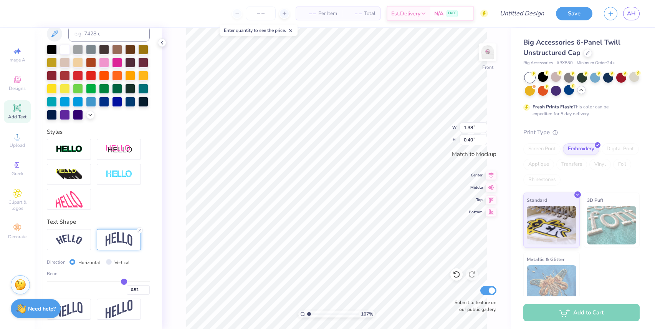
type input "0.53"
type input "0.54"
type input "0.55"
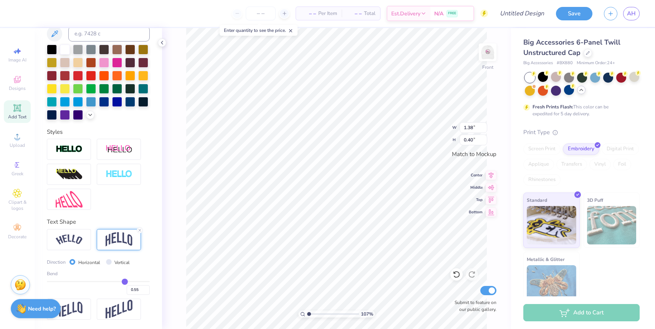
type input "0.56"
type input "0.58"
type input "0.59"
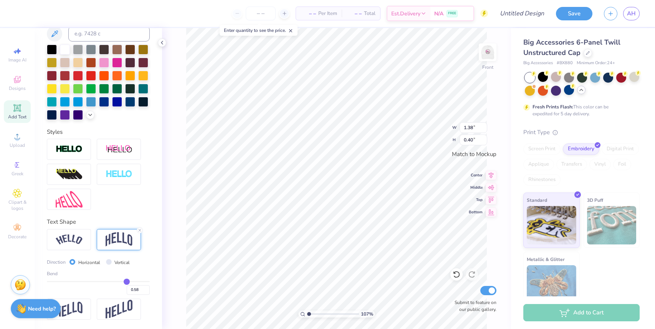
type input "0.59"
type input "0.6"
type input "0.60"
type input "0.61"
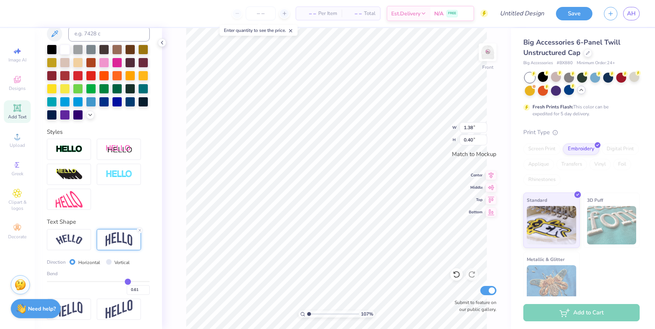
type input "0.62"
type input "0.61"
type input "0.6"
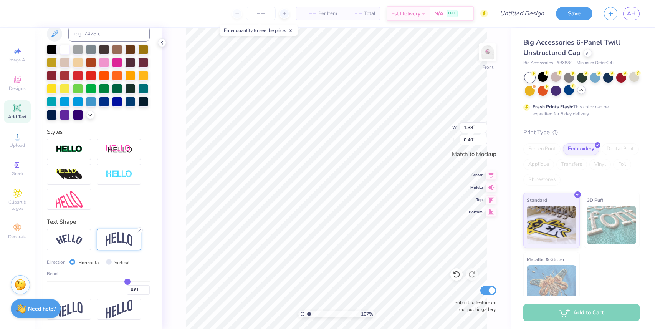
type input "0.60"
type input "0.59"
type input "0.58"
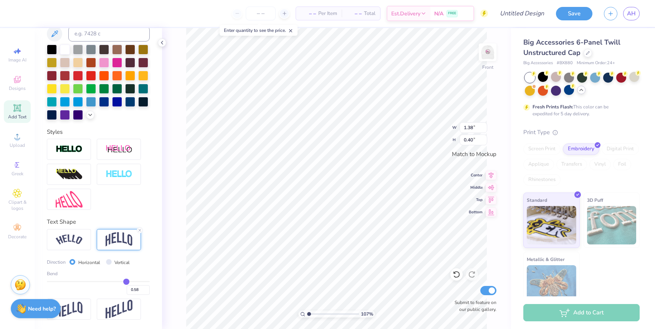
type input "0.57"
type input "0.56"
type input "0.55"
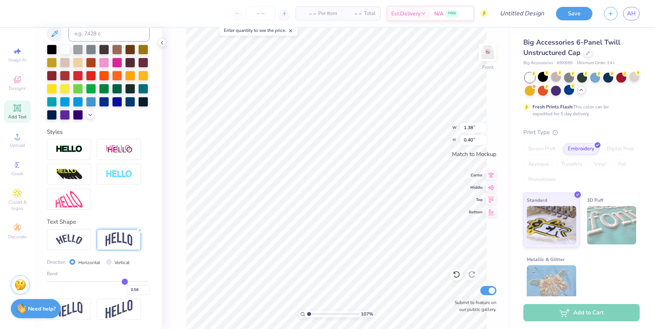
type input "0.55"
type input "0.54"
type input "0.52"
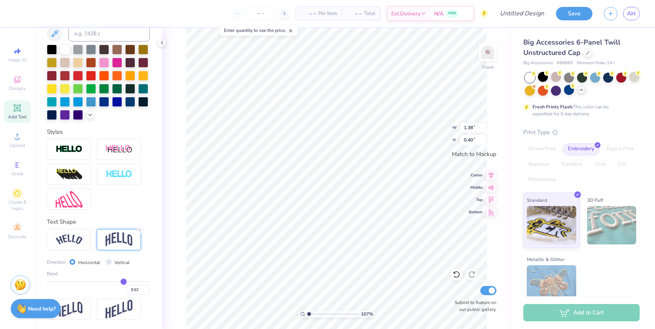
drag, startPoint x: 112, startPoint y: 281, endPoint x: 122, endPoint y: 281, distance: 10.4
click at [122, 281] on input "range" at bounding box center [98, 281] width 103 height 1
type input "0.49"
drag, startPoint x: 122, startPoint y: 281, endPoint x: 112, endPoint y: 282, distance: 9.6
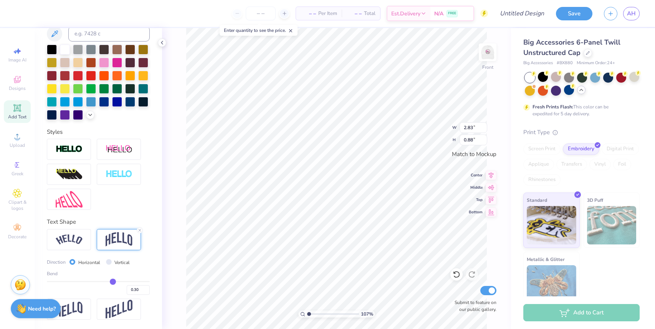
click at [112, 282] on input "range" at bounding box center [98, 281] width 103 height 1
click at [258, 13] on input "number" at bounding box center [261, 14] width 30 height 14
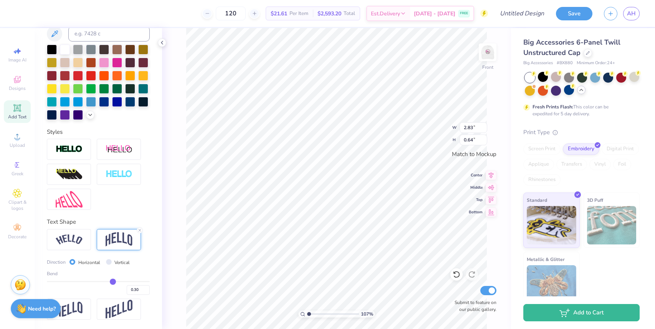
scroll to position [0, 0]
click at [489, 50] on img at bounding box center [487, 52] width 31 height 31
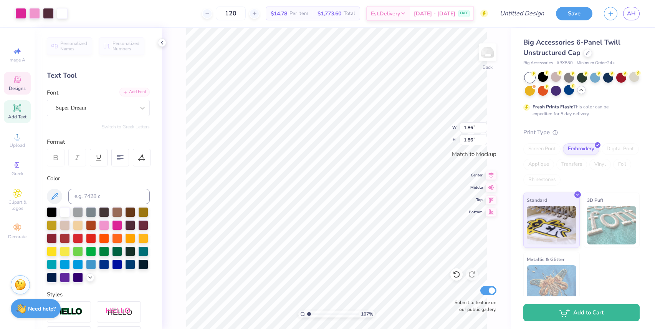
click at [135, 95] on div "Add Font" at bounding box center [134, 91] width 30 height 9
click at [19, 111] on icon at bounding box center [17, 107] width 9 height 9
click at [114, 223] on div at bounding box center [117, 224] width 10 height 10
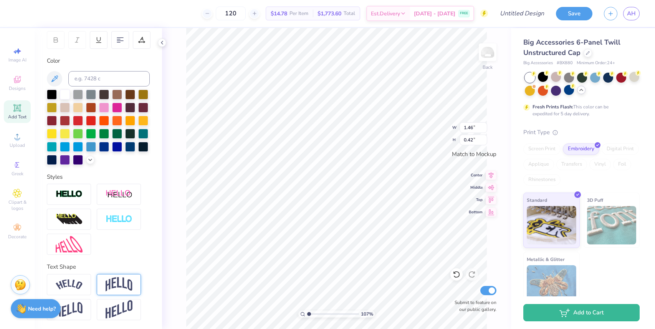
click at [119, 279] on img at bounding box center [119, 284] width 27 height 15
click at [73, 286] on img at bounding box center [69, 284] width 27 height 10
click at [120, 282] on img at bounding box center [119, 284] width 27 height 15
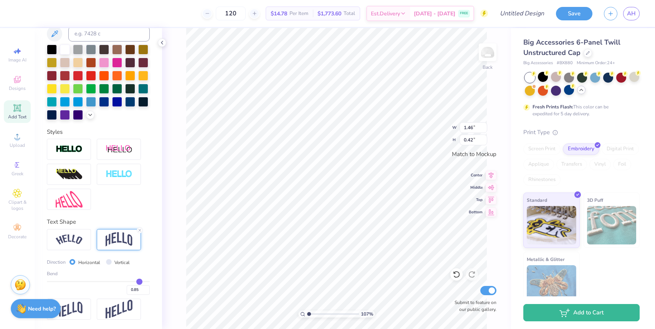
drag, startPoint x: 122, startPoint y: 282, endPoint x: 138, endPoint y: 281, distance: 15.8
click at [139, 281] on input "range" at bounding box center [98, 281] width 103 height 1
drag, startPoint x: 138, startPoint y: 281, endPoint x: 151, endPoint y: 281, distance: 12.7
click at [150, 281] on input "range" at bounding box center [98, 281] width 103 height 1
click at [64, 235] on img at bounding box center [69, 239] width 27 height 10
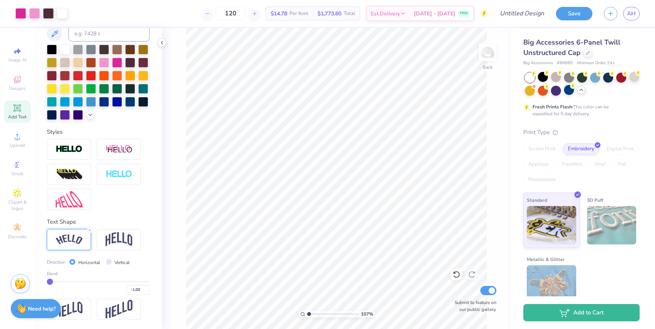
drag, startPoint x: 148, startPoint y: 282, endPoint x: 24, endPoint y: 288, distance: 124.1
click at [23, 289] on div "Art colors 120 $14.78 Per Item $1,773.60 Total Est. Delivery [DATE] - [DATE] FR…" at bounding box center [327, 164] width 655 height 329
click at [200, 284] on div "Art colors 120 $14.78 Per Item $1,773.60 Total Est. Delivery [DATE] - [DATE] FR…" at bounding box center [327, 164] width 655 height 329
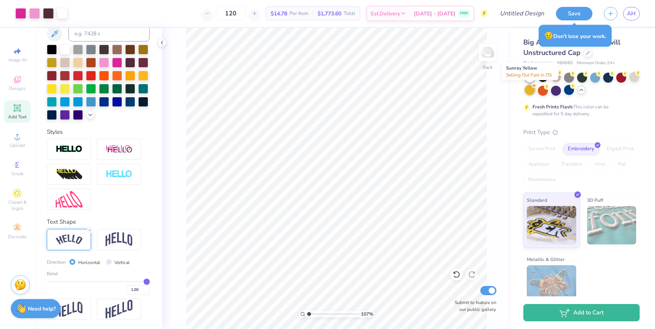
click at [532, 89] on div at bounding box center [530, 90] width 10 height 10
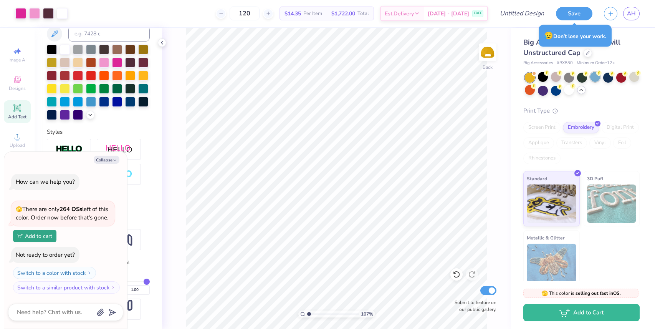
click at [596, 76] on div at bounding box center [595, 77] width 10 height 10
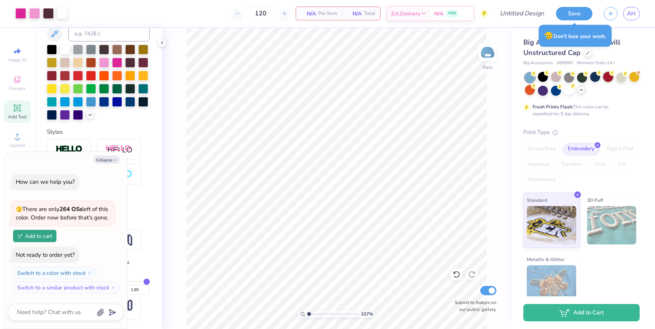
click at [609, 79] on div at bounding box center [608, 77] width 10 height 10
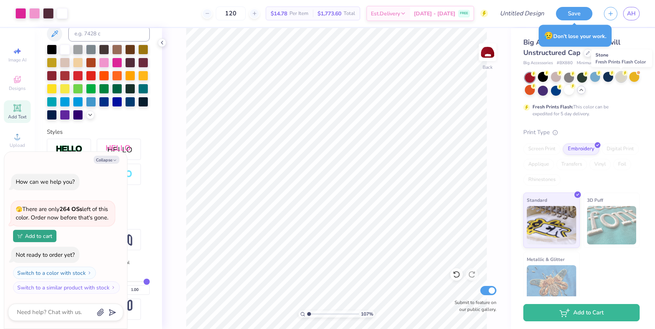
click at [622, 76] on div at bounding box center [621, 77] width 10 height 10
click at [555, 75] on div at bounding box center [556, 77] width 10 height 10
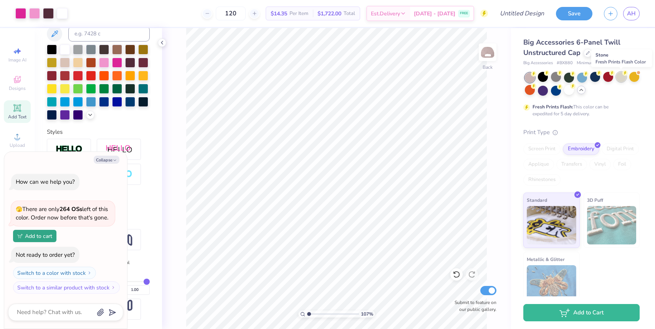
click at [621, 79] on div at bounding box center [621, 77] width 10 height 10
click at [567, 75] on div at bounding box center [569, 77] width 10 height 10
click at [569, 90] on div at bounding box center [569, 90] width 10 height 10
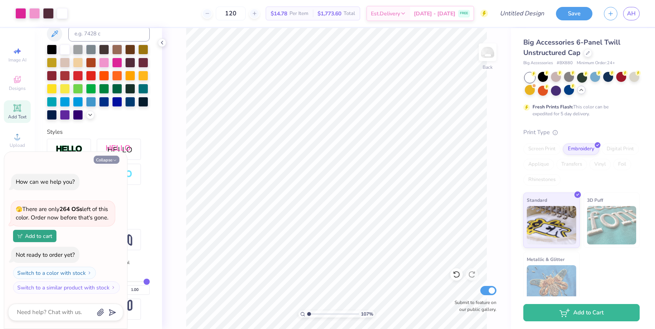
click at [106, 160] on button "Collapse" at bounding box center [107, 159] width 26 height 8
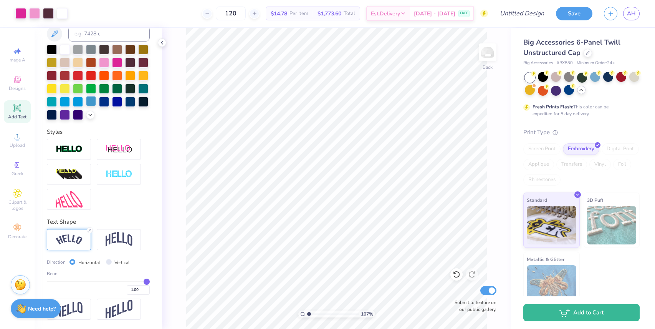
scroll to position [0, 0]
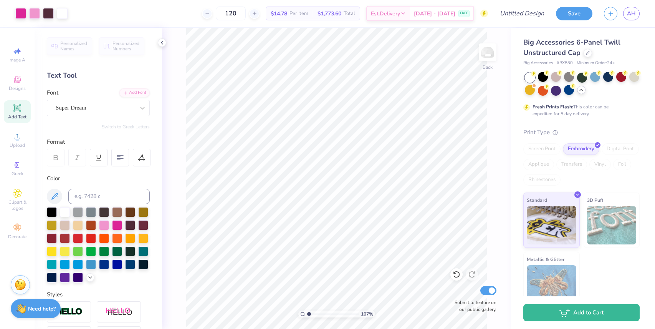
click at [17, 108] on icon at bounding box center [17, 108] width 6 height 6
click at [116, 223] on div at bounding box center [117, 224] width 10 height 10
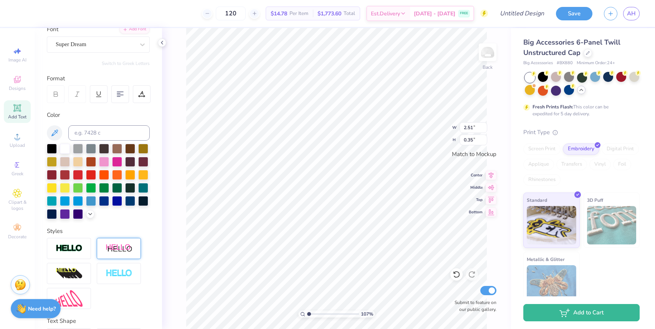
scroll to position [117, 0]
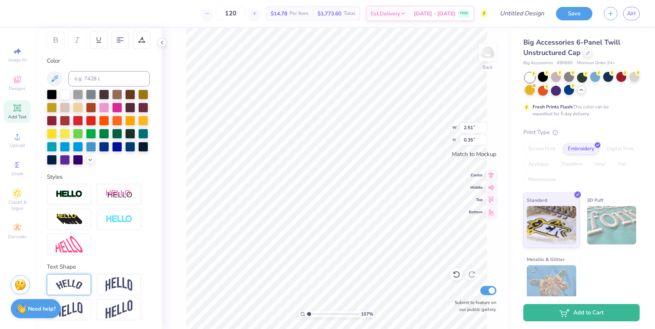
click at [69, 282] on img at bounding box center [69, 284] width 27 height 10
click at [109, 284] on img at bounding box center [119, 284] width 27 height 15
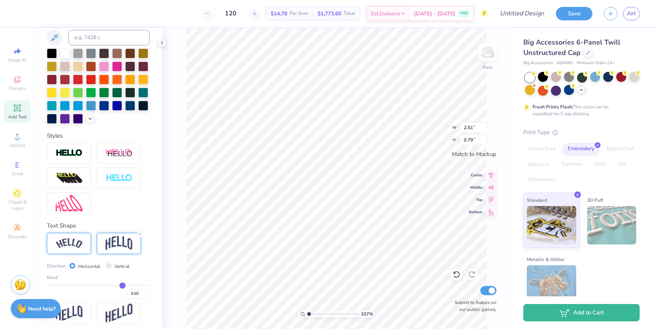
scroll to position [162, 0]
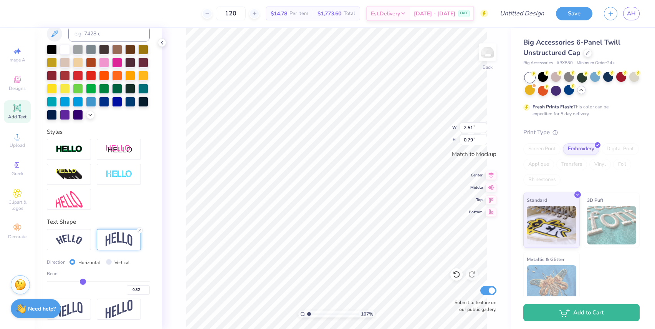
drag, startPoint x: 121, startPoint y: 280, endPoint x: 83, endPoint y: 278, distance: 38.0
click at [83, 281] on input "range" at bounding box center [98, 281] width 103 height 1
click at [75, 237] on img at bounding box center [69, 239] width 27 height 10
drag, startPoint x: 84, startPoint y: 280, endPoint x: 66, endPoint y: 280, distance: 18.0
click at [66, 281] on input "range" at bounding box center [98, 281] width 103 height 1
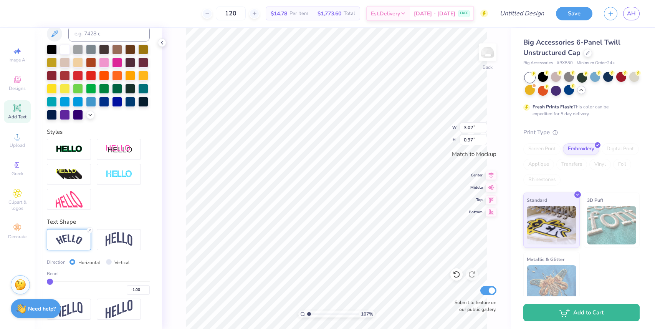
drag, startPoint x: 66, startPoint y: 280, endPoint x: 41, endPoint y: 284, distance: 25.3
click at [47, 282] on input "range" at bounding box center [98, 281] width 103 height 1
click at [119, 241] on img at bounding box center [119, 239] width 27 height 15
click at [68, 240] on img at bounding box center [69, 239] width 27 height 10
drag, startPoint x: 50, startPoint y: 282, endPoint x: 56, endPoint y: 282, distance: 6.6
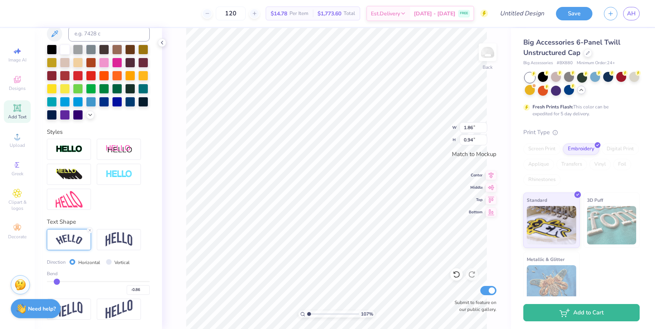
click at [56, 282] on input "range" at bounding box center [98, 281] width 103 height 1
drag, startPoint x: 56, startPoint y: 282, endPoint x: 63, endPoint y: 283, distance: 6.2
click at [64, 282] on input "range" at bounding box center [98, 281] width 103 height 1
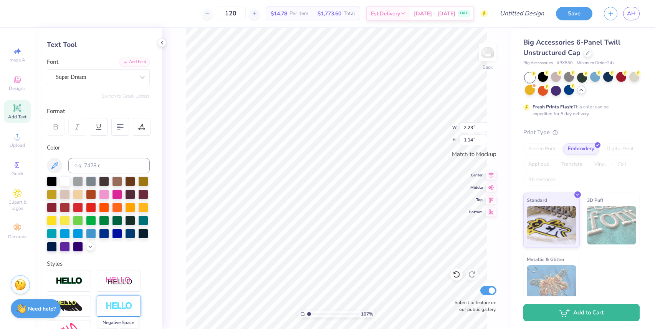
scroll to position [0, 0]
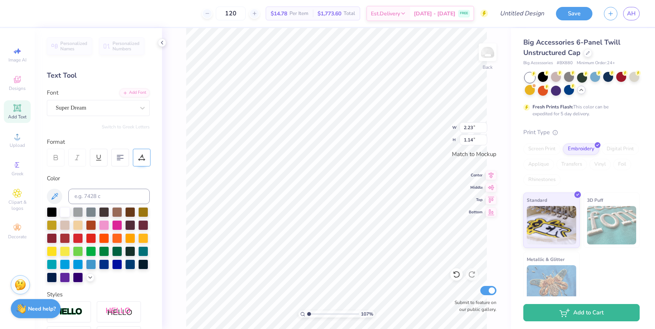
click at [141, 155] on icon at bounding box center [141, 156] width 3 height 4
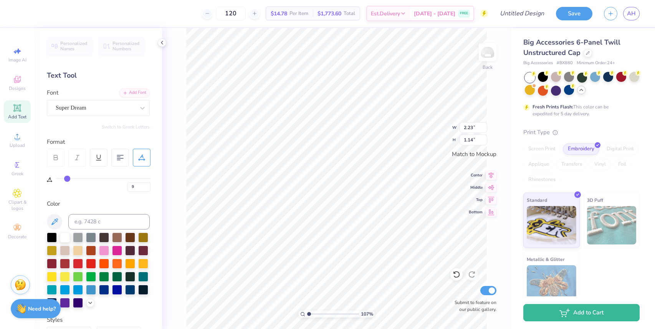
drag, startPoint x: 59, startPoint y: 177, endPoint x: 66, endPoint y: 178, distance: 7.0
click at [66, 178] on input "range" at bounding box center [103, 178] width 94 height 1
click at [138, 187] on input "9" at bounding box center [138, 187] width 23 height 10
click at [147, 186] on input "10" at bounding box center [138, 187] width 23 height 10
click at [133, 187] on input "0" at bounding box center [138, 187] width 23 height 10
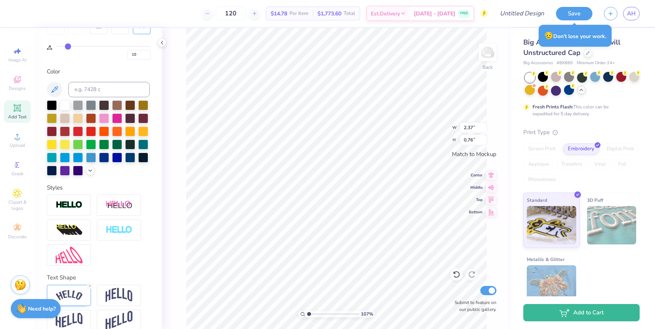
scroll to position [143, 0]
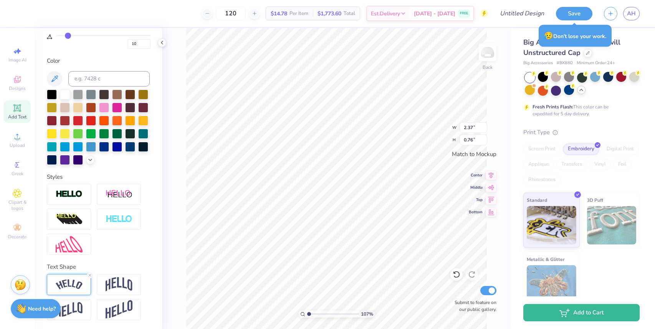
click at [78, 288] on img at bounding box center [69, 284] width 27 height 10
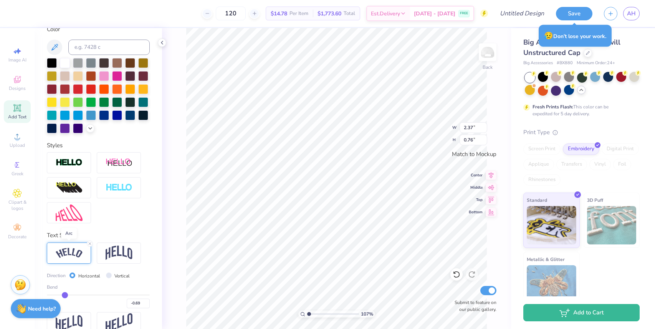
scroll to position [188, 0]
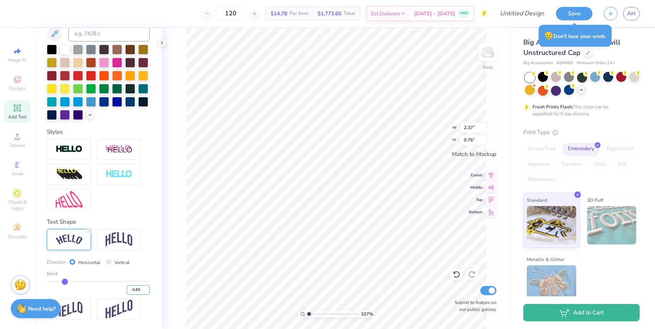
click at [140, 289] on input "-0.69" at bounding box center [138, 290] width 23 height 10
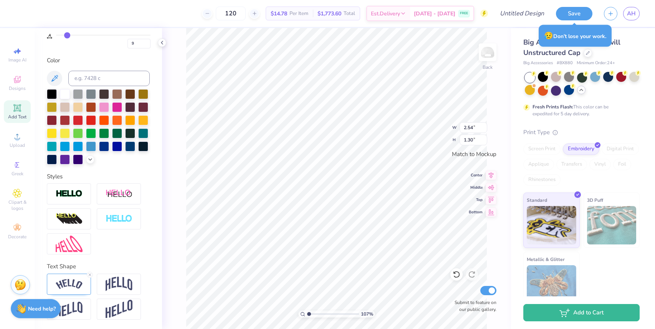
scroll to position [143, 0]
click at [75, 286] on img at bounding box center [69, 284] width 27 height 10
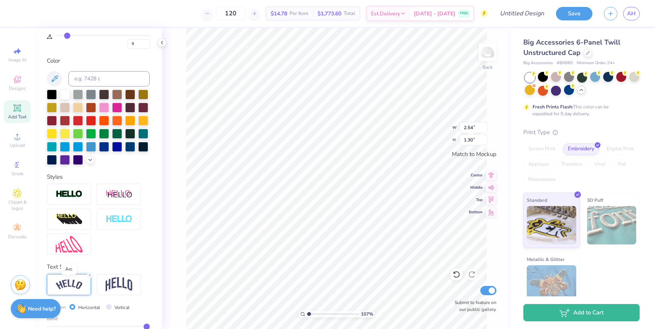
scroll to position [188, 0]
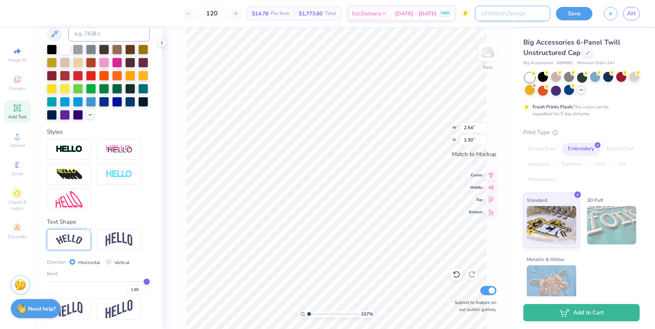
click at [522, 12] on input "Design Title" at bounding box center [512, 13] width 75 height 15
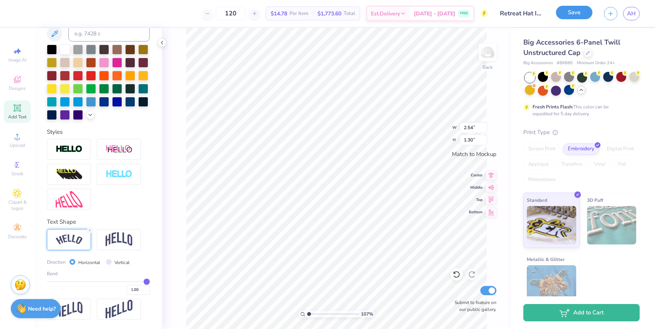
click at [573, 10] on button "Save" at bounding box center [574, 12] width 36 height 13
